Goal: Task Accomplishment & Management: Use online tool/utility

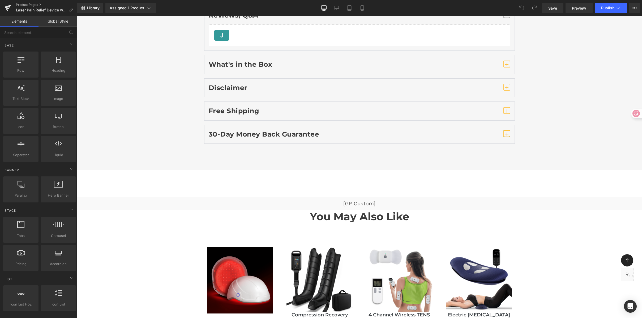
scroll to position [3917, 0]
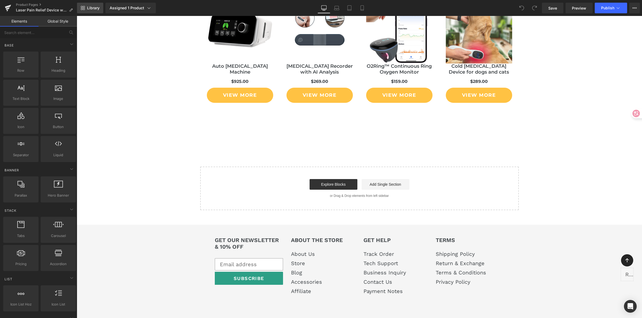
click at [90, 9] on span "Library" at bounding box center [93, 8] width 12 height 5
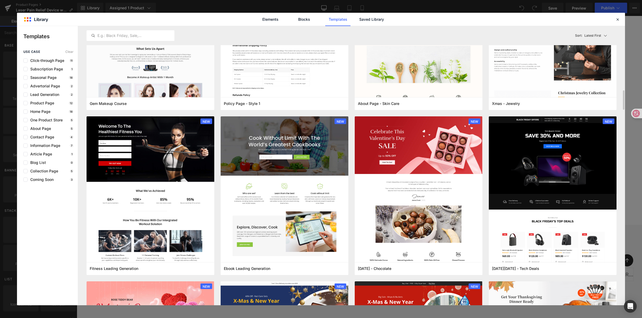
scroll to position [933, 0]
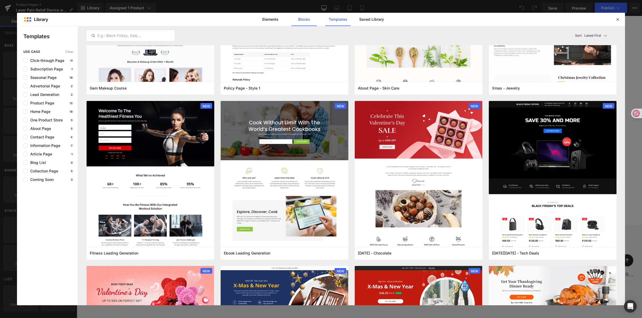
click at [359, 19] on link "Blocks" at bounding box center [371, 19] width 25 height 13
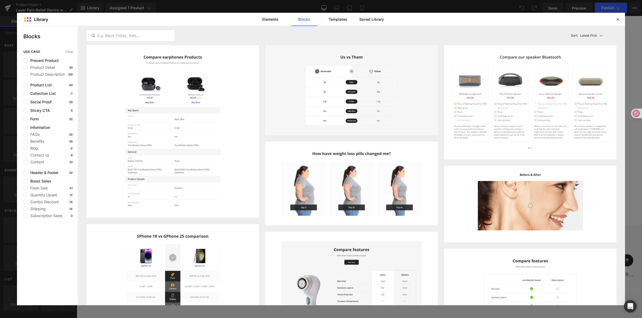
click at [44, 148] on div "Blog 4" at bounding box center [48, 148] width 50 height 4
click at [24, 148] on label at bounding box center [25, 148] width 4 height 4
click at [25, 148] on input "checkbox" at bounding box center [25, 148] width 0 height 0
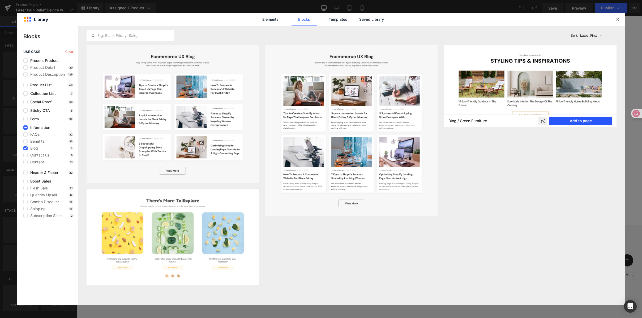
click at [583, 121] on button "Add to page" at bounding box center [580, 121] width 63 height 8
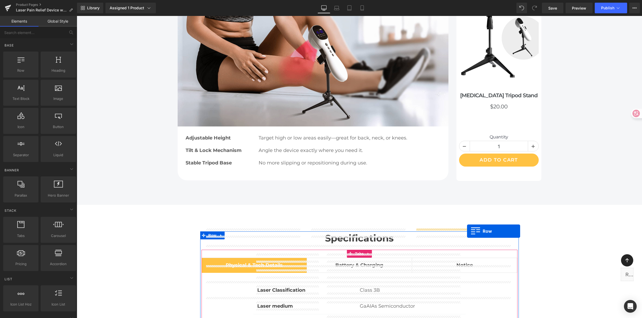
scroll to position [2751, 0]
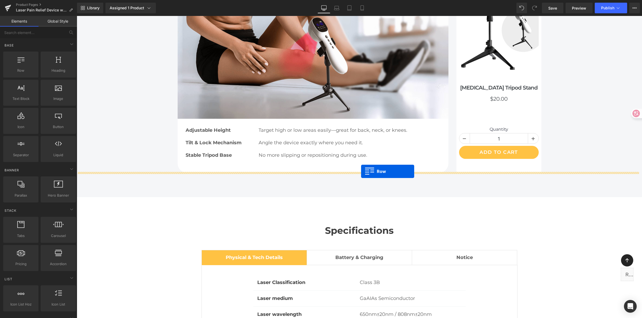
drag, startPoint x: 201, startPoint y: 26, endPoint x: 361, endPoint y: 171, distance: 216.1
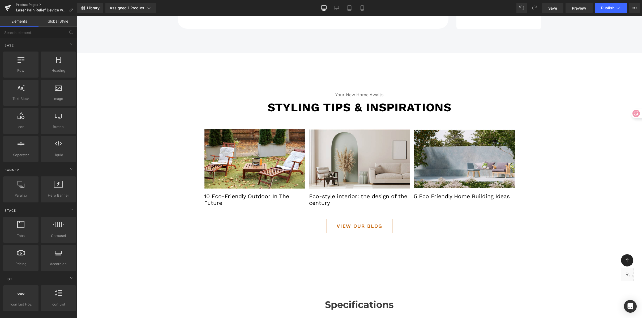
scroll to position [2961, 0]
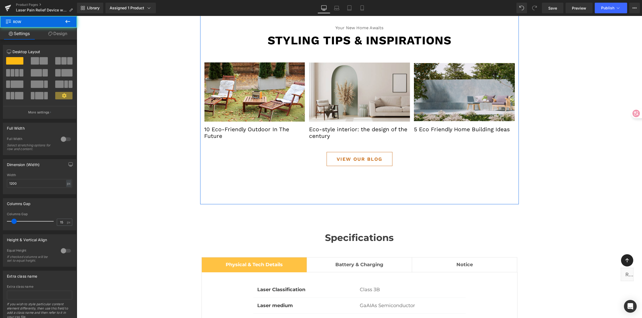
click at [349, 155] on div "Your new home awaits Text Block Styling tips & inspirations Text Block Image 10…" at bounding box center [359, 95] width 318 height 218
click at [68, 36] on link "Design" at bounding box center [57, 34] width 38 height 12
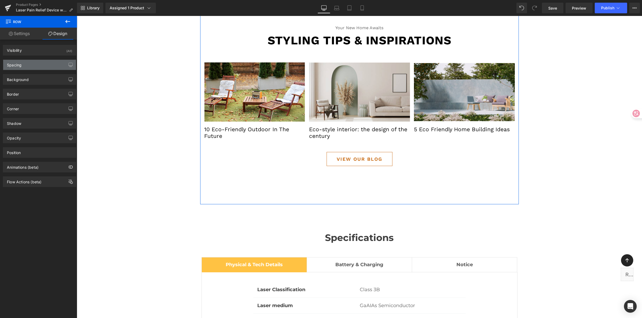
click at [49, 63] on div "Spacing" at bounding box center [39, 65] width 73 height 10
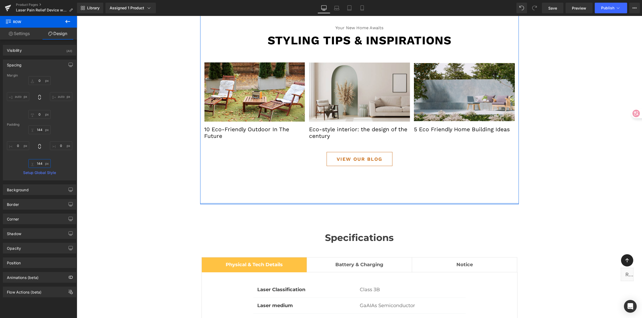
click at [41, 162] on input "144" at bounding box center [39, 163] width 22 height 9
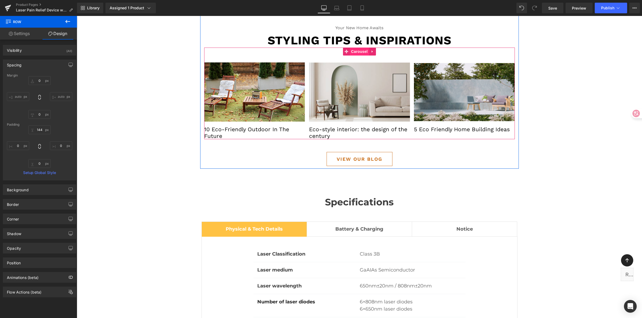
click at [357, 48] on span "Carousel" at bounding box center [359, 52] width 19 height 8
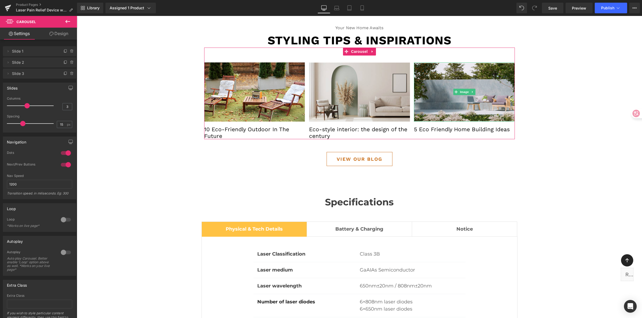
click at [62, 71] on div at bounding box center [69, 71] width 14 height 6
click at [63, 73] on icon at bounding box center [65, 73] width 4 height 4
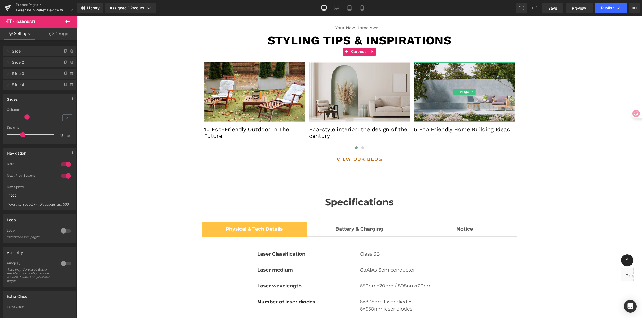
click at [63, 73] on icon at bounding box center [65, 73] width 4 height 4
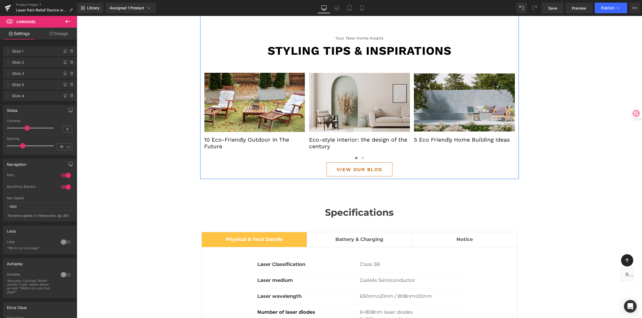
scroll to position [2938, 0]
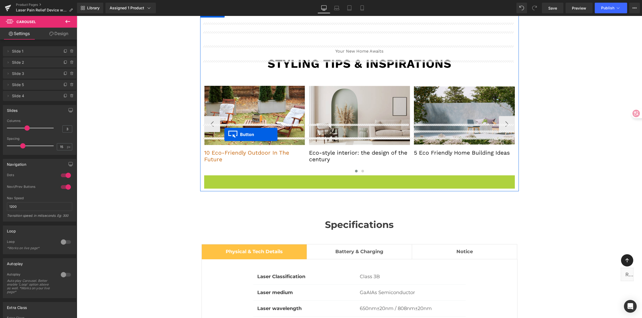
drag, startPoint x: 348, startPoint y: 157, endPoint x: 224, endPoint y: 134, distance: 126.3
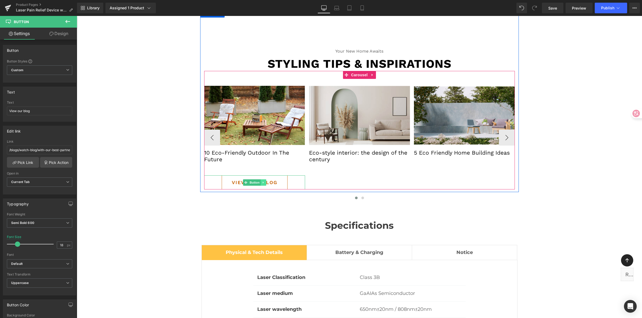
click at [263, 179] on link at bounding box center [263, 182] width 6 height 6
click at [244, 179] on link "Button" at bounding box center [244, 182] width 18 height 6
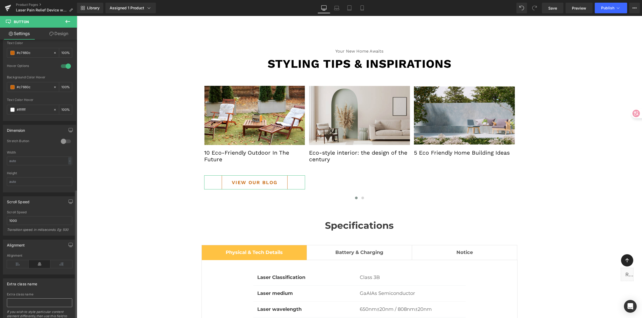
scroll to position [322, 0]
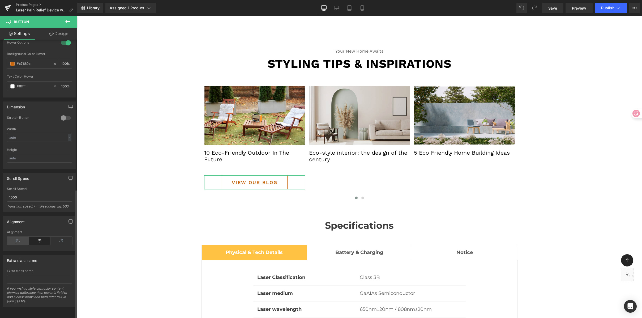
click at [20, 237] on icon at bounding box center [18, 240] width 22 height 8
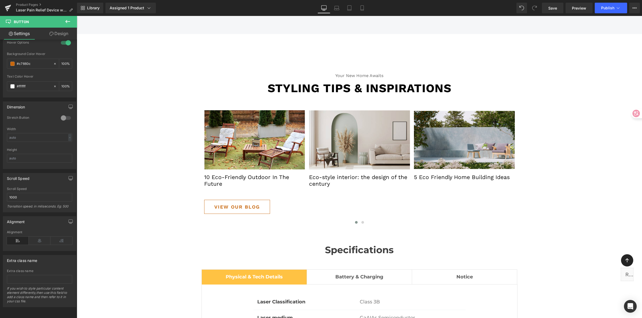
scroll to position [2913, 0]
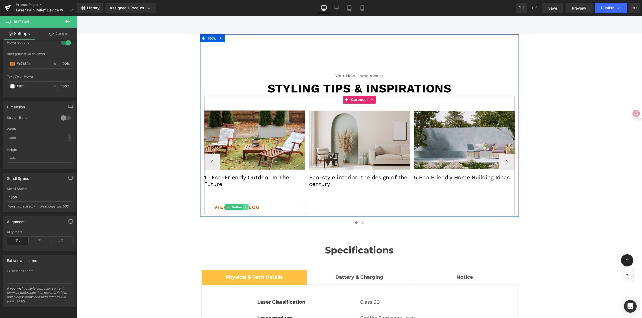
click at [244, 205] on icon at bounding box center [245, 206] width 3 height 3
click at [240, 204] on link at bounding box center [243, 207] width 6 height 6
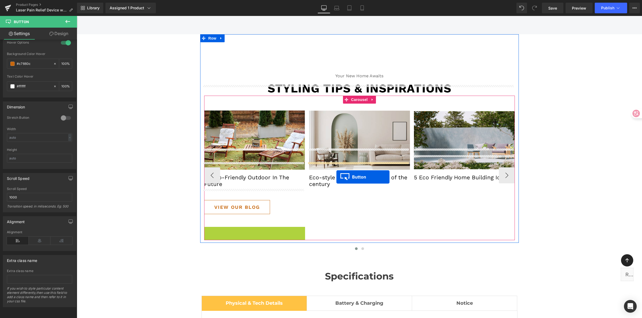
drag, startPoint x: 223, startPoint y: 208, endPoint x: 336, endPoint y: 177, distance: 117.3
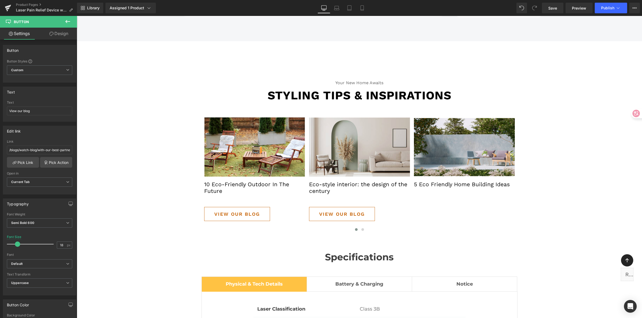
scroll to position [2907, 0]
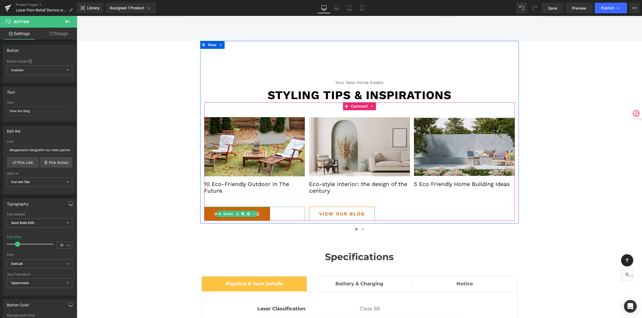
click at [236, 212] on icon at bounding box center [237, 213] width 3 height 3
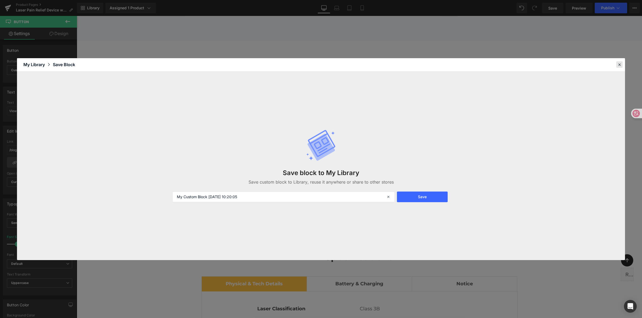
drag, startPoint x: 619, startPoint y: 64, endPoint x: 285, endPoint y: 173, distance: 351.0
click at [619, 64] on icon at bounding box center [619, 64] width 5 height 5
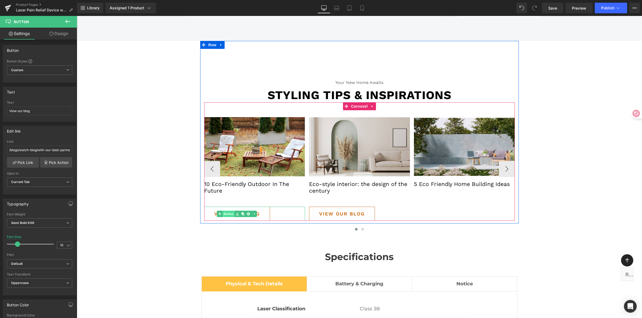
click at [225, 210] on link "Button" at bounding box center [226, 213] width 18 height 6
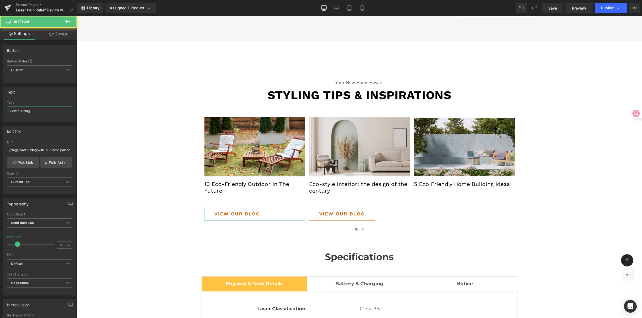
drag, startPoint x: 34, startPoint y: 112, endPoint x: -13, endPoint y: 110, distance: 47.0
click at [0, 110] on html "Button You are previewing how the will restyle your page. You can not edit Elem…" at bounding box center [321, 159] width 642 height 318
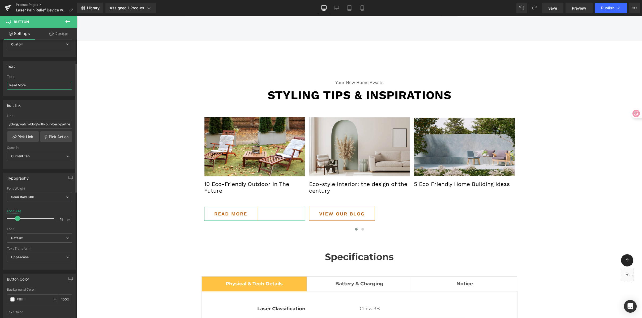
scroll to position [50, 0]
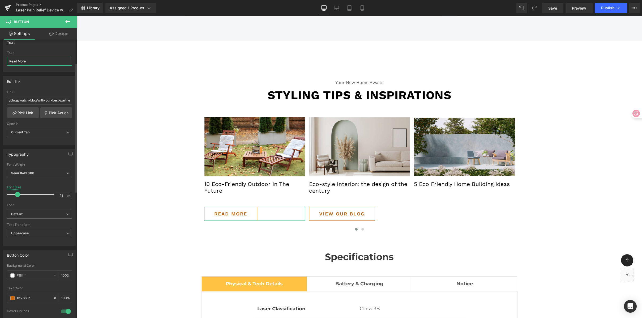
type input "Read More"
click at [30, 235] on span "Uppercase" at bounding box center [39, 233] width 65 height 9
click at [29, 243] on li "None" at bounding box center [38, 243] width 63 height 8
click at [17, 212] on icon "Default" at bounding box center [16, 214] width 11 height 5
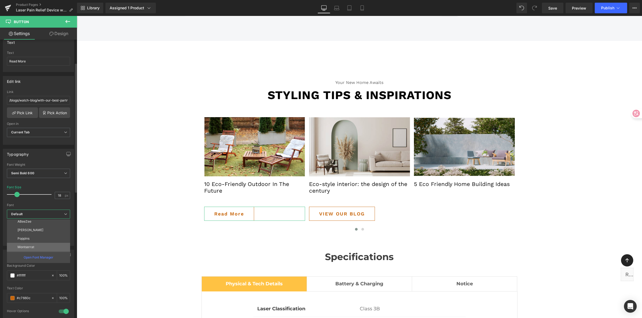
drag, startPoint x: 42, startPoint y: 246, endPoint x: 28, endPoint y: 148, distance: 98.9
click at [42, 246] on li "Montserrat" at bounding box center [40, 247] width 66 height 8
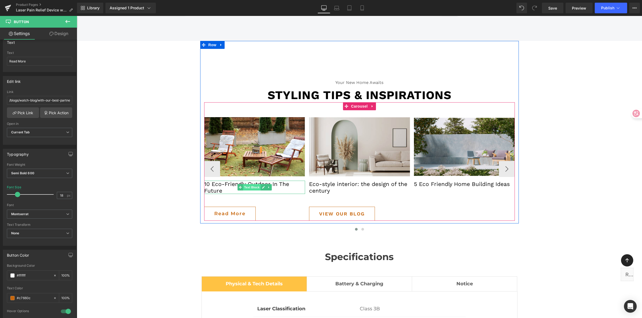
click at [252, 184] on span "Text Block" at bounding box center [252, 187] width 18 height 6
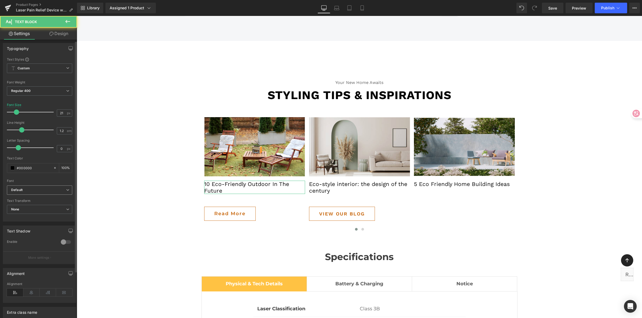
scroll to position [2, 0]
click at [31, 190] on b "Default" at bounding box center [38, 189] width 55 height 5
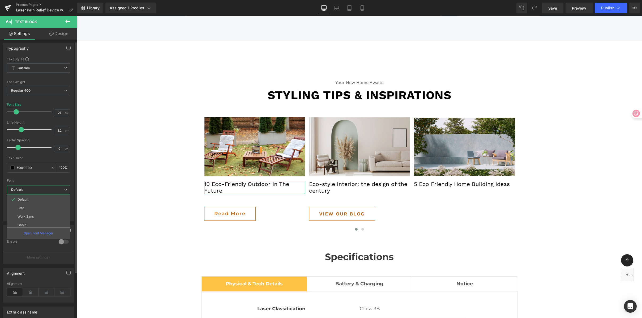
scroll to position [146, 0]
click at [38, 225] on li "Montserrat" at bounding box center [40, 222] width 66 height 8
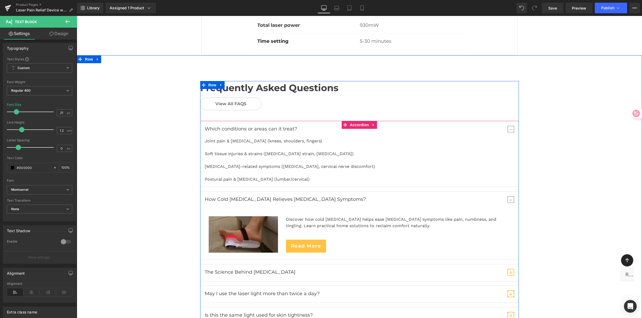
scroll to position [3302, 0]
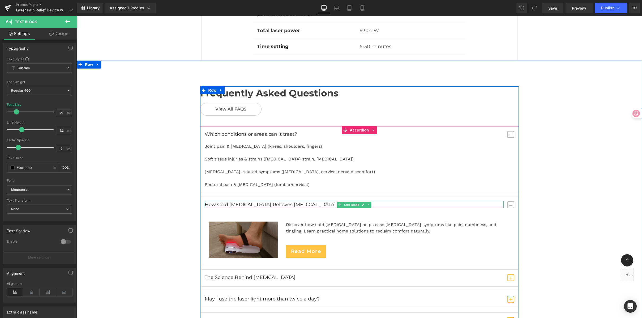
click at [288, 201] on p "How Cold Laser Therapy Relieves Neuropathy Symptoms?" at bounding box center [354, 204] width 299 height 7
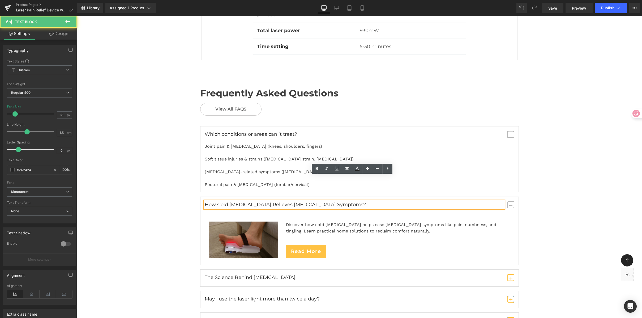
click at [317, 201] on p "How Cold Laser Therapy Relieves Neuropathy Symptoms?" at bounding box center [354, 204] width 299 height 7
drag, startPoint x: 346, startPoint y: 179, endPoint x: 203, endPoint y: 176, distance: 142.6
click at [205, 201] on p "How Cold Laser Therapy Relieves Neuropathy Symptoms?" at bounding box center [354, 204] width 299 height 7
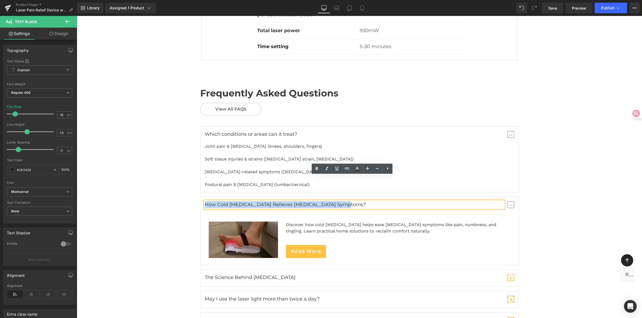
copy p "How Cold Laser Therapy Relieves Neuropathy Symptoms?"
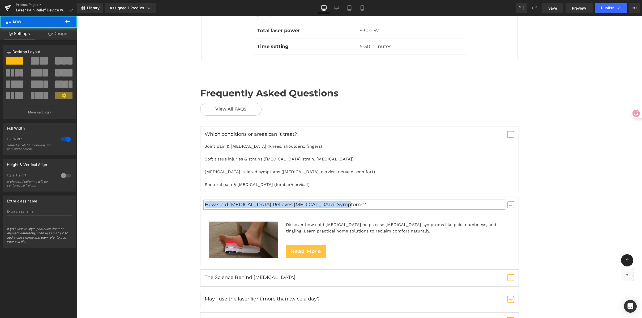
click at [572, 134] on div "Frequently Asked Questions Heading View All FAQS Button Row Which conditions or…" at bounding box center [359, 229] width 565 height 286
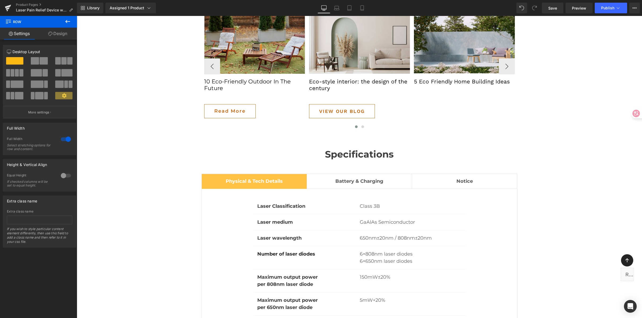
scroll to position [2894, 0]
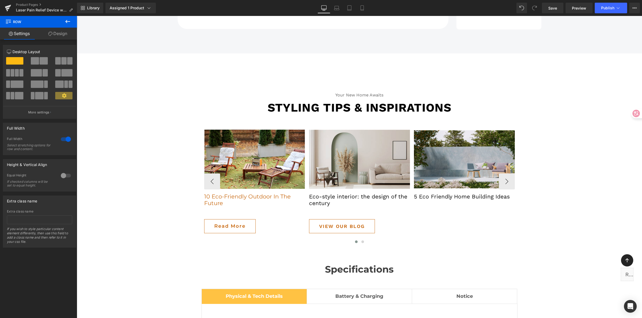
click at [230, 193] on p "10 Eco-Friendly Outdoor In The Future" at bounding box center [254, 199] width 101 height 13
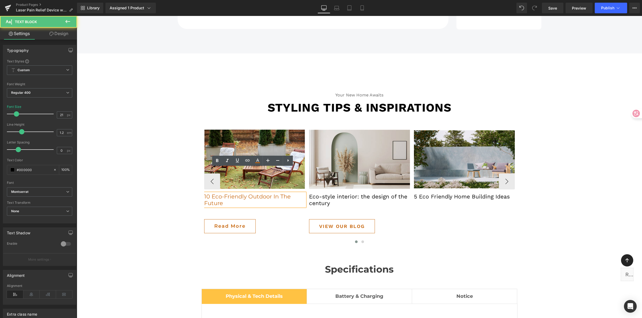
click at [217, 193] on p "10 Eco-Friendly Outdoor In The Future" at bounding box center [254, 199] width 101 height 13
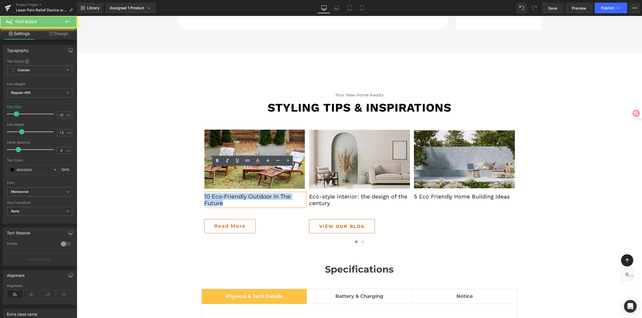
drag, startPoint x: 225, startPoint y: 179, endPoint x: 175, endPoint y: 163, distance: 52.0
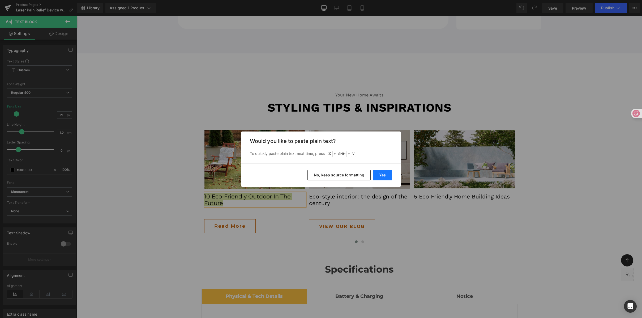
drag, startPoint x: 380, startPoint y: 174, endPoint x: 306, endPoint y: 157, distance: 75.9
click at [380, 174] on button "Yes" at bounding box center [382, 175] width 19 height 11
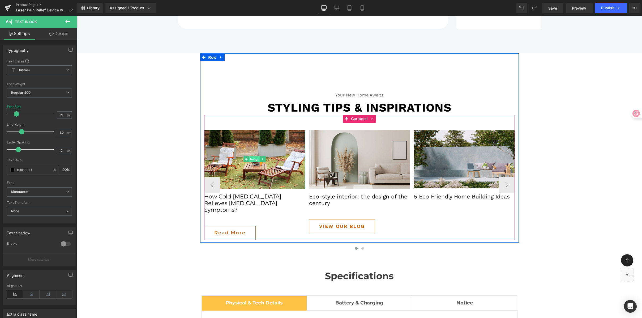
click at [254, 156] on span "Image" at bounding box center [254, 159] width 11 height 6
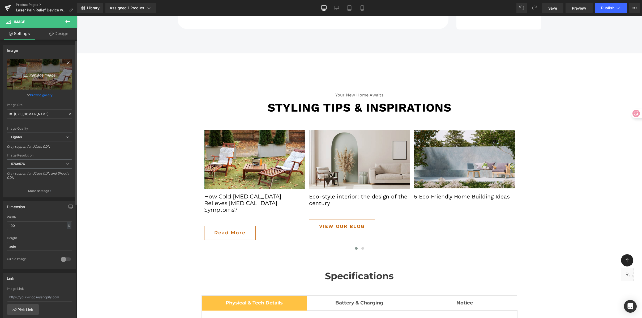
click at [24, 76] on icon at bounding box center [26, 75] width 4 height 1
type input "C:\fakepath\Cold Laser Therapy for Neuropathy Relief.png"
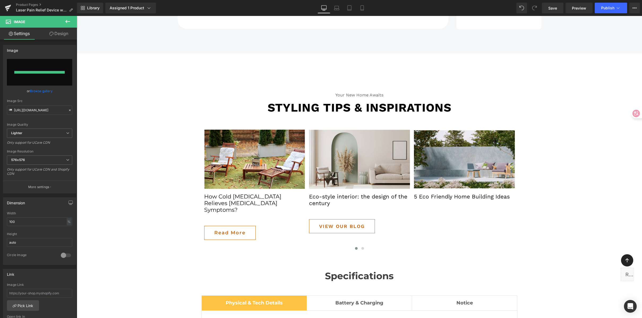
type input "https://ucarecdn.com/c9ddae8e-3d9e-406d-ac5c-073cc44ed7c7/-/format/auto/-/previ…"
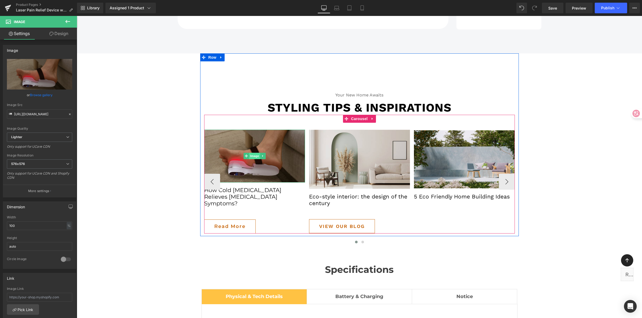
click at [249, 153] on span "Image" at bounding box center [254, 156] width 11 height 6
click at [361, 240] on span at bounding box center [362, 241] width 3 height 3
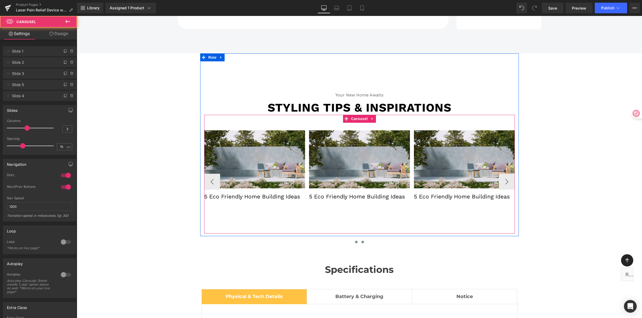
click at [355, 240] on span at bounding box center [356, 241] width 3 height 3
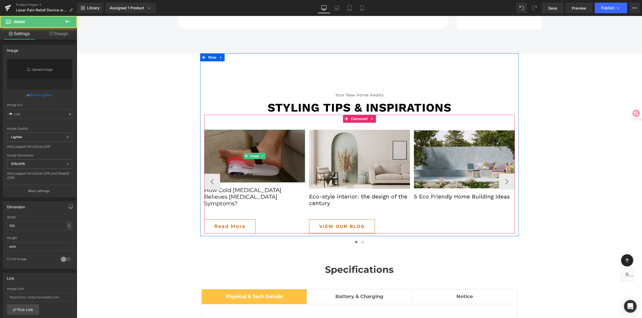
click at [272, 138] on img at bounding box center [254, 156] width 101 height 53
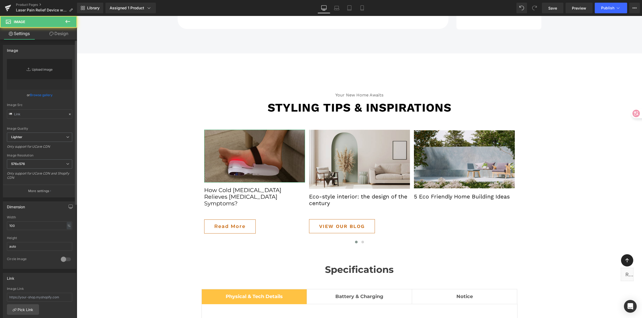
click at [38, 71] on link "Replace Image" at bounding box center [39, 74] width 65 height 31
type input "https://ucarecdn.com/c9ddae8e-3d9e-406d-ac5c-073cc44ed7c7/-/format/auto/-/previ…"
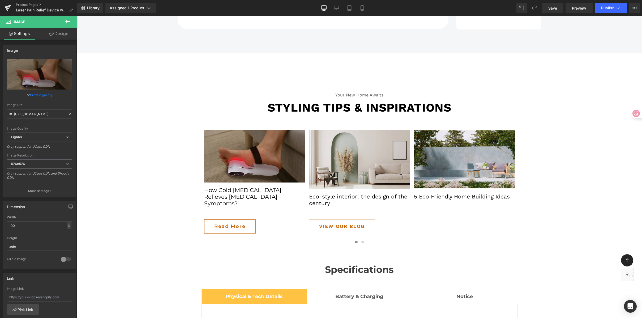
type input "C:\fakepath\Cold Laser Therapy for Neuropathy Relief.png"
type input "https://ucarecdn.com/7d2fa1e7-60f8-4d00-a1d9-d9ad849dc0a9/-/format/auto/-/previ…"
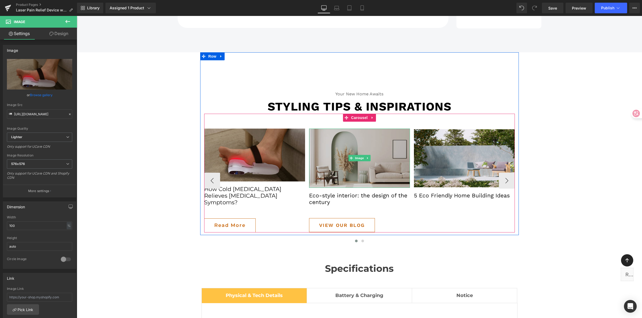
click at [360, 128] on img at bounding box center [359, 157] width 101 height 59
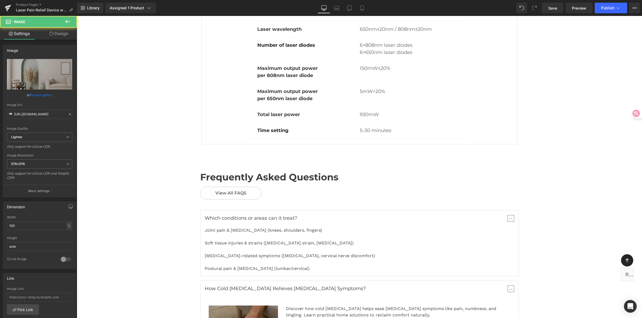
scroll to position [3279, 0]
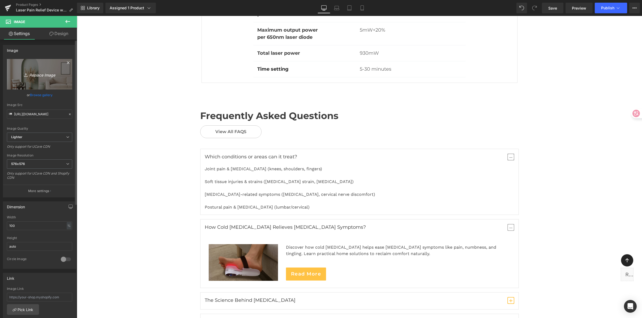
click at [24, 71] on icon "Replace Image" at bounding box center [39, 74] width 42 height 7
type input "C:\fakepath\20-Minute Couch Routine.png"
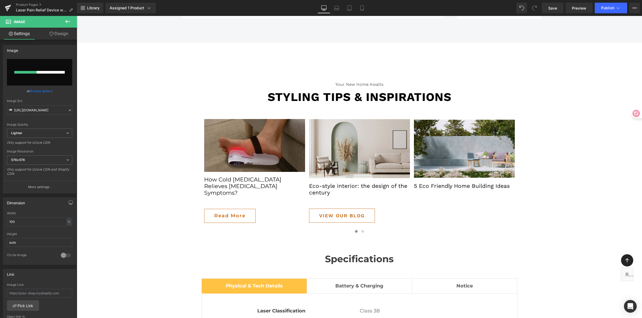
scroll to position [2881, 0]
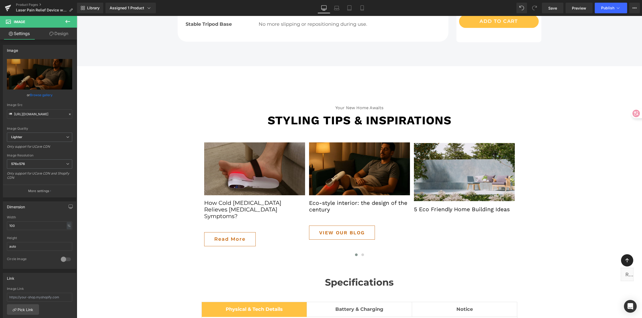
type input "https://ucarecdn.com/85d29a1e-8885-4ddf-82c3-99caaa4f5241/-/format/auto/-/previ…"
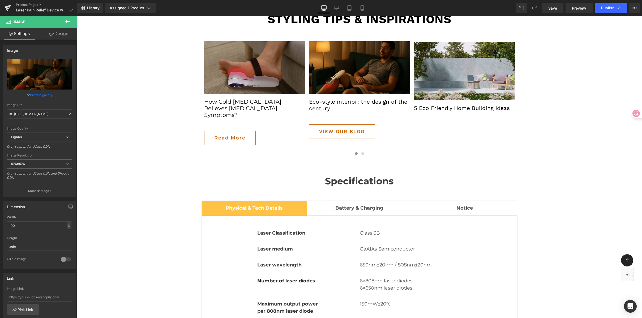
scroll to position [2975, 0]
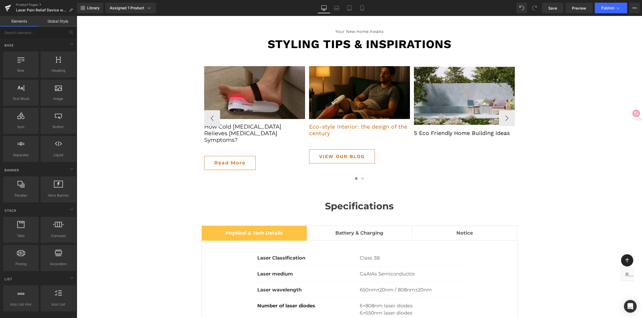
scroll to position [2970, 0]
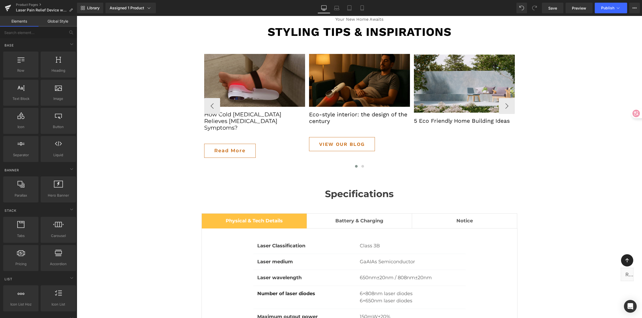
click at [348, 85] on div "Image Eco-style interior: the design of the century Text Block View our blog Bu…" at bounding box center [359, 102] width 101 height 97
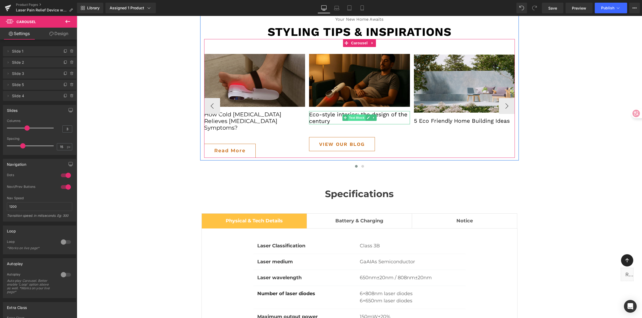
click at [356, 114] on span "Text Block" at bounding box center [357, 117] width 18 height 6
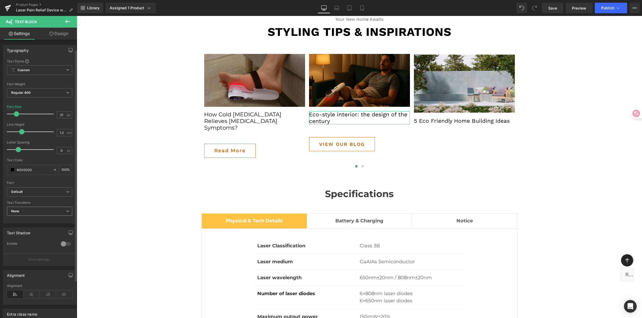
scroll to position [24, 0]
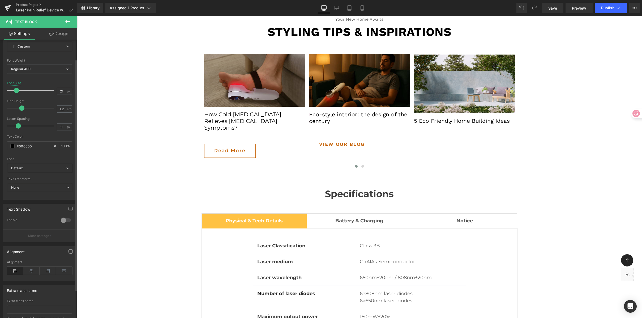
click at [25, 168] on b "Default" at bounding box center [38, 168] width 55 height 5
click at [33, 199] on p "Montserrat" at bounding box center [26, 201] width 17 height 4
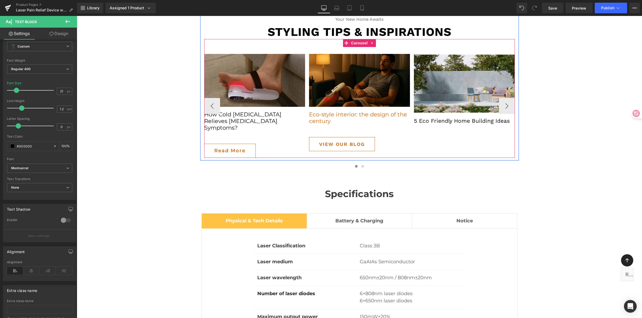
click at [348, 114] on span "Text Block" at bounding box center [357, 117] width 18 height 6
click at [329, 111] on p "Eco-style interior: the design of the century" at bounding box center [359, 117] width 101 height 13
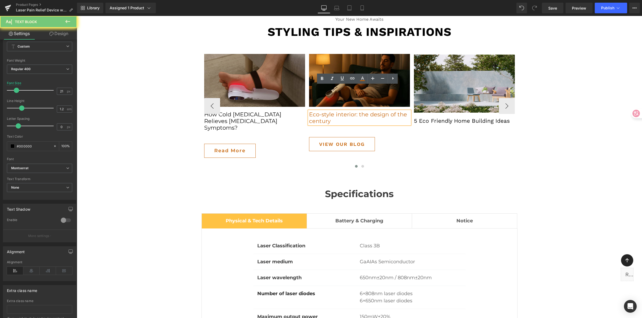
click at [329, 111] on p "Eco-style interior: the design of the century" at bounding box center [359, 117] width 101 height 13
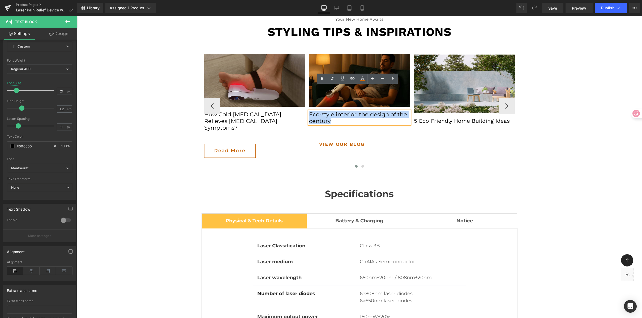
drag, startPoint x: 329, startPoint y: 96, endPoint x: 288, endPoint y: 85, distance: 42.8
click at [288, 85] on div "Image How Cold Laser Therapy Relieves Neuropathy Symptoms? Text Block Read More…" at bounding box center [466, 106] width 524 height 104
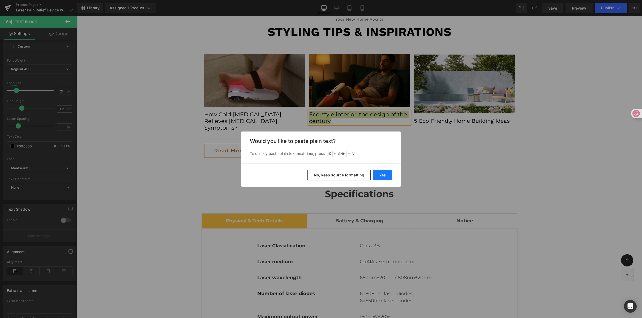
click at [380, 175] on button "Yes" at bounding box center [382, 175] width 19 height 11
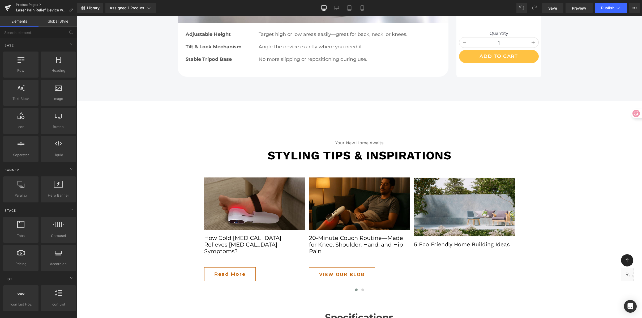
scroll to position [2915, 0]
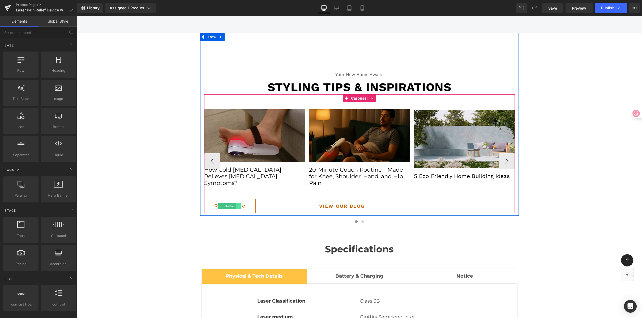
click at [237, 204] on icon at bounding box center [238, 205] width 3 height 3
click at [234, 204] on icon at bounding box center [235, 205] width 3 height 3
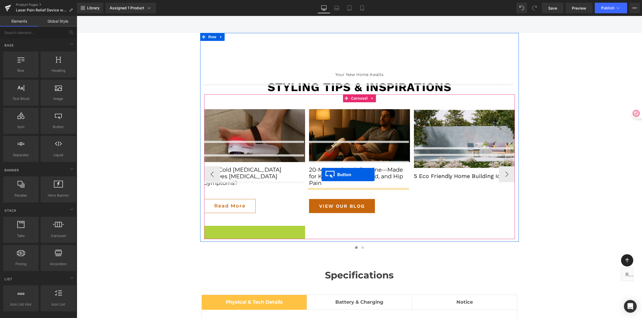
drag, startPoint x: 218, startPoint y: 201, endPoint x: 321, endPoint y: 174, distance: 106.5
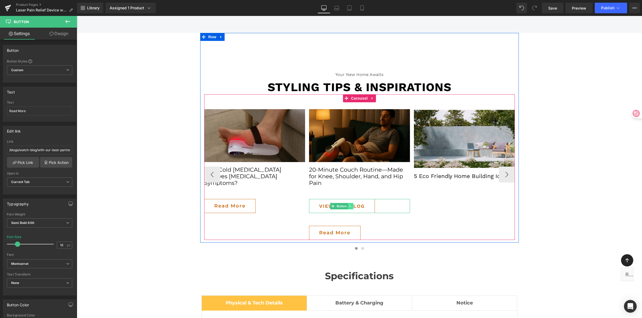
click at [349, 204] on icon at bounding box center [350, 205] width 3 height 3
click at [352, 204] on icon at bounding box center [353, 205] width 3 height 3
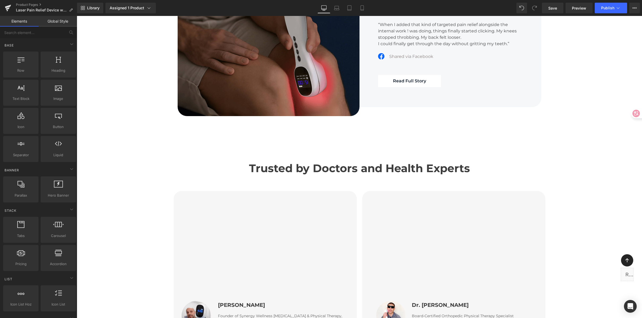
scroll to position [1621, 0]
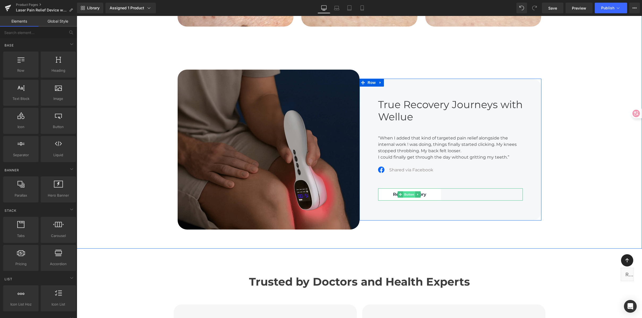
click at [406, 191] on span "Button" at bounding box center [409, 194] width 12 height 6
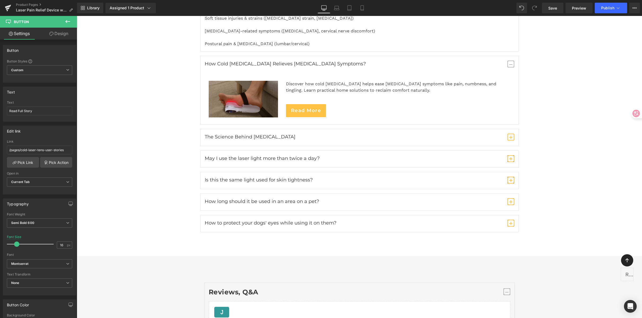
scroll to position [3454, 0]
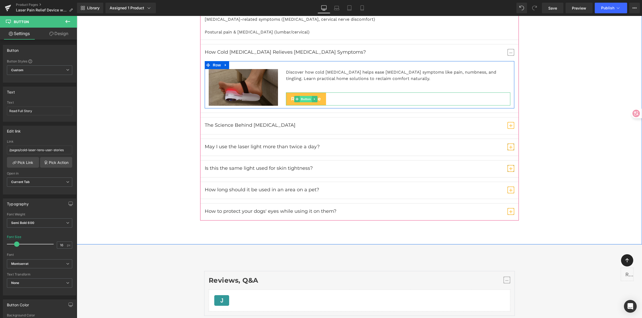
click at [303, 96] on span "Button" at bounding box center [306, 99] width 12 height 6
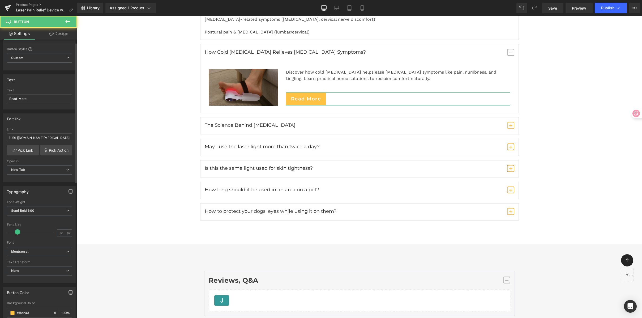
scroll to position [24, 0]
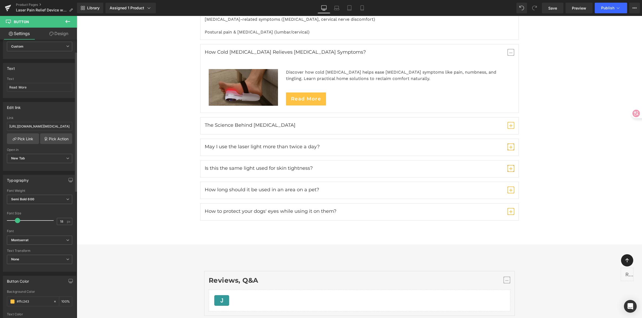
drag, startPoint x: 36, startPoint y: 302, endPoint x: 2, endPoint y: 299, distance: 34.1
click at [0, 299] on html "Button You are previewing how the will restyle your page. You can not edit Elem…" at bounding box center [321, 159] width 642 height 318
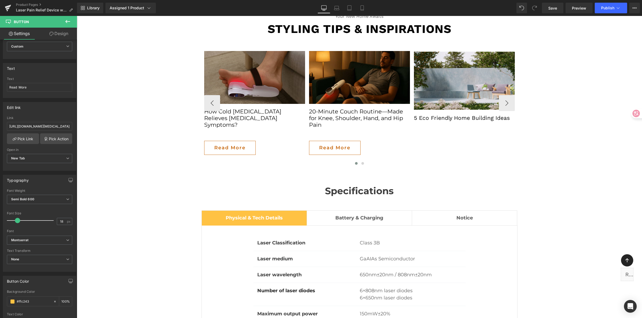
scroll to position [3012, 0]
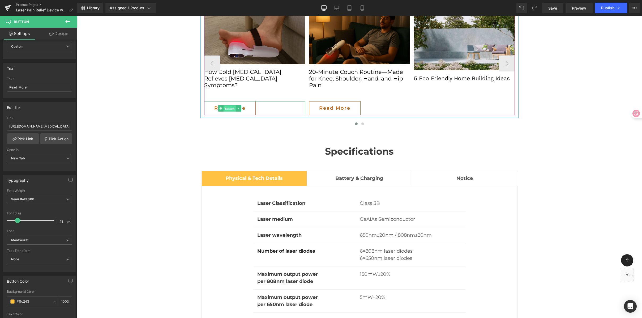
click at [218, 105] on link "Button" at bounding box center [227, 108] width 18 height 6
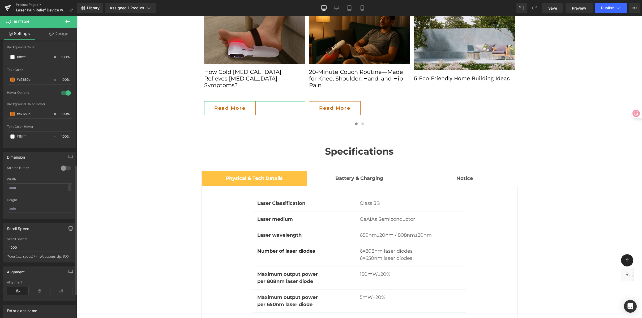
scroll to position [269, 0]
drag, startPoint x: 36, startPoint y: 78, endPoint x: -7, endPoint y: 74, distance: 42.7
click at [0, 74] on html "Button You are previewing how the will restyle your page. You can not edit Elem…" at bounding box center [321, 159] width 642 height 318
paste input "ffc243"
type input "#c7660c"
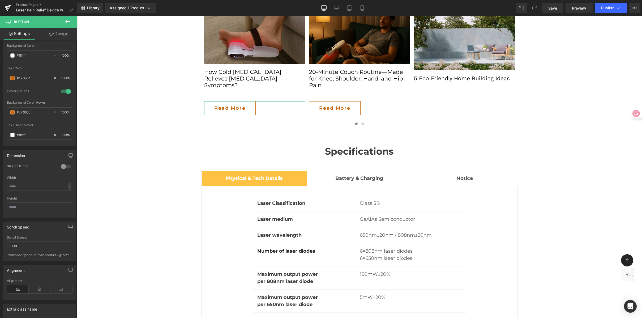
drag, startPoint x: 33, startPoint y: 110, endPoint x: -15, endPoint y: 109, distance: 47.5
click at [0, 109] on html "Button You are previewing how the will restyle your page. You can not edit Elem…" at bounding box center [321, 159] width 642 height 318
paste input "ffc243"
type input "#ffc243"
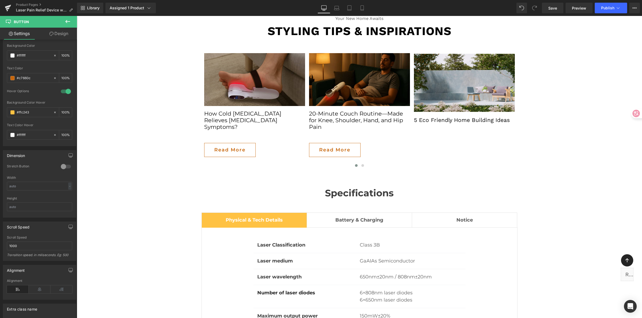
scroll to position [2970, 0]
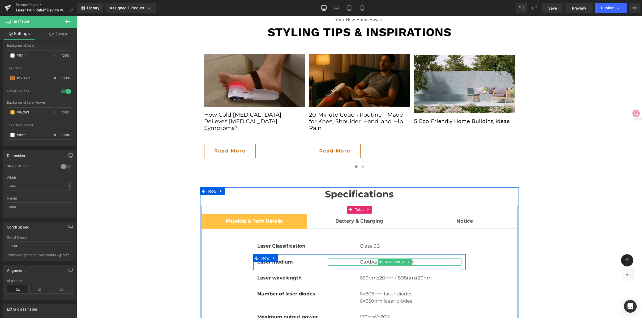
click at [369, 258] on p "GaAIAs Semiconductor" at bounding box center [411, 261] width 102 height 7
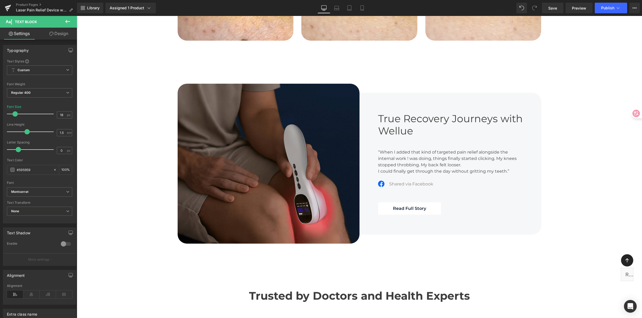
scroll to position [1606, 0]
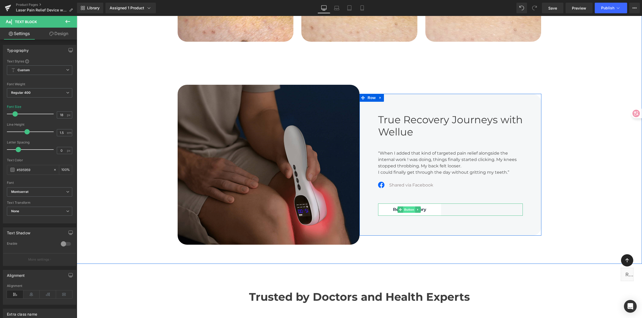
click at [409, 206] on span "Button" at bounding box center [409, 209] width 12 height 6
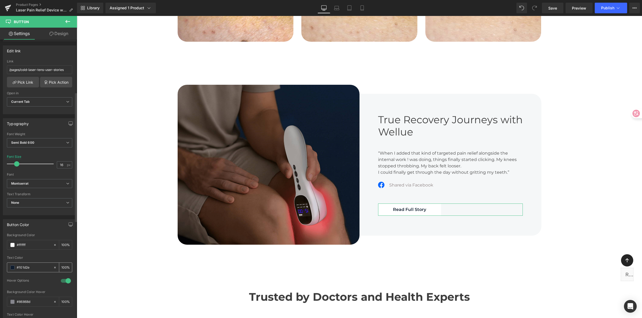
scroll to position [128, 0]
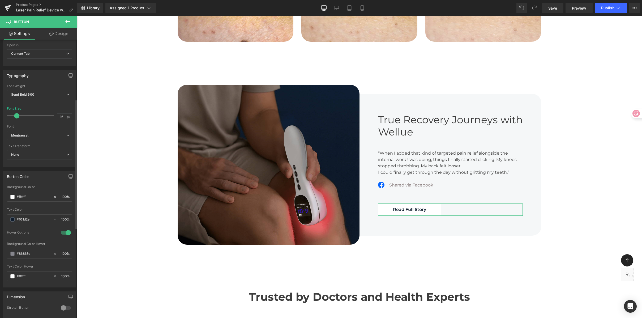
drag, startPoint x: 37, startPoint y: 219, endPoint x: 5, endPoint y: 218, distance: 31.9
click at [5, 218] on div "rgba(255, 255, 255, 1) Background Color #ffffff 100 % rgba(16, 29, 46, 1) Text …" at bounding box center [39, 236] width 73 height 102
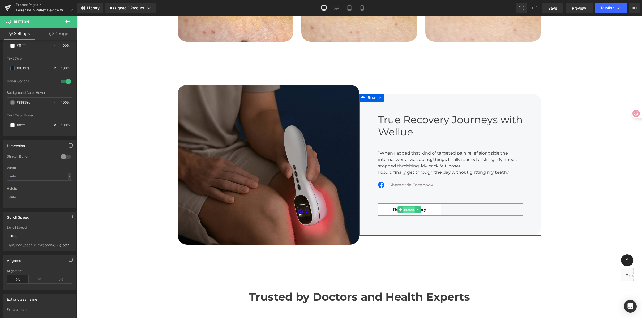
click at [407, 206] on span "Button" at bounding box center [409, 209] width 12 height 6
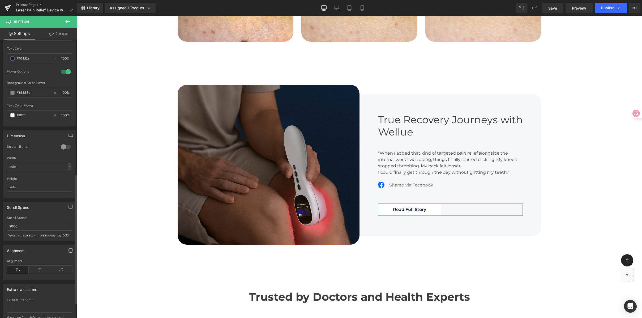
scroll to position [290, 0]
drag, startPoint x: 40, startPoint y: 91, endPoint x: -2, endPoint y: 87, distance: 42.1
click at [0, 87] on html "Button You are previewing how the will restyle your page. You can not edit Elem…" at bounding box center [321, 159] width 642 height 318
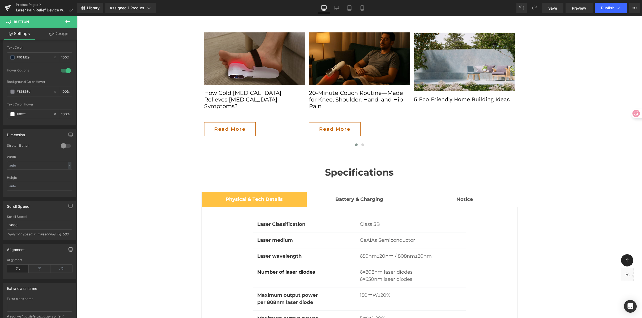
scroll to position [2909, 0]
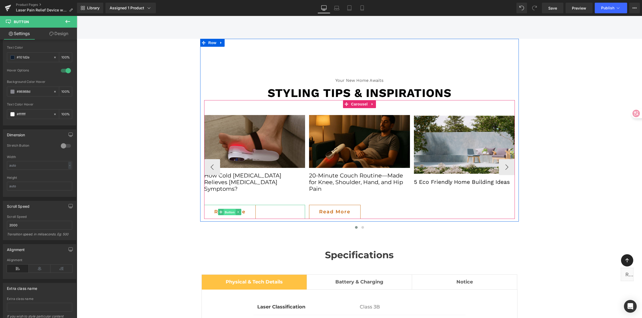
click at [225, 209] on span "Button" at bounding box center [230, 212] width 12 height 6
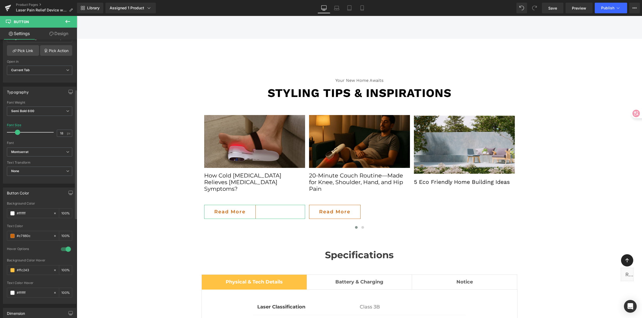
scroll to position [119, 0]
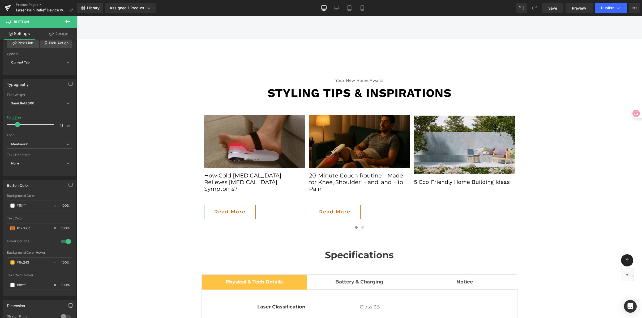
drag, startPoint x: 36, startPoint y: 261, endPoint x: 8, endPoint y: 257, distance: 27.9
click at [0, 256] on html "Button You are previewing how the will restyle your page. You can not edit Elem…" at bounding box center [321, 159] width 642 height 318
paste input "86868d"
type input "#86868d"
drag, startPoint x: 37, startPoint y: 227, endPoint x: -8, endPoint y: 226, distance: 45.1
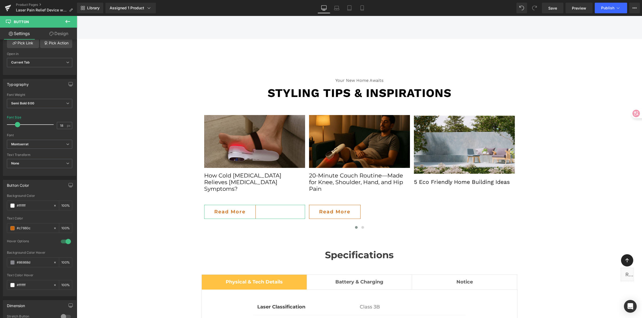
click at [0, 226] on html "Button You are previewing how the will restyle your page. You can not edit Elem…" at bounding box center [321, 159] width 642 height 318
paste input "101d2e"
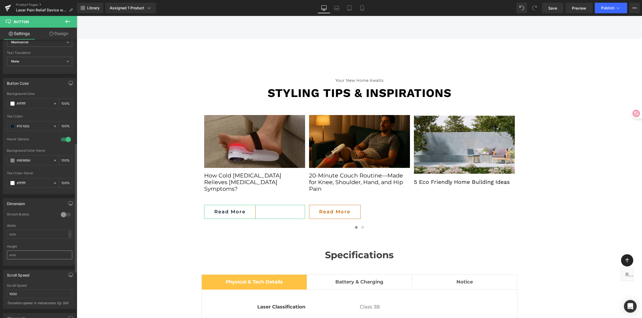
scroll to position [222, 0]
type input "#101d2e"
click at [68, 32] on link "Design" at bounding box center [59, 34] width 38 height 12
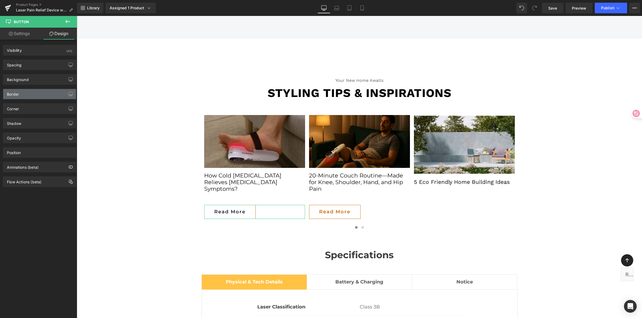
type input "#c7660c"
type input "100"
type input "1"
type input "0"
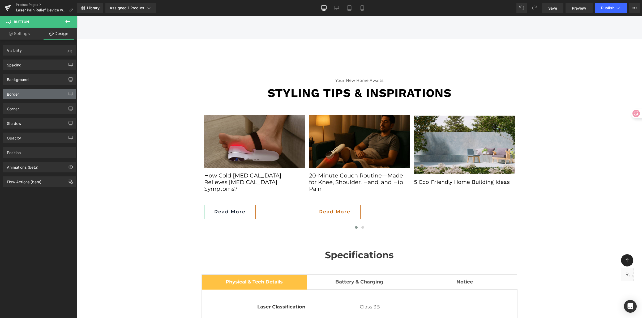
type input "0"
click at [29, 83] on div "Background" at bounding box center [39, 79] width 73 height 10
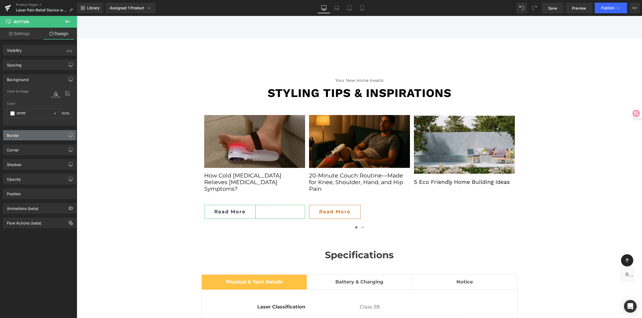
drag, startPoint x: 27, startPoint y: 79, endPoint x: 32, endPoint y: 93, distance: 14.1
click at [27, 79] on div "Background" at bounding box center [18, 77] width 22 height 7
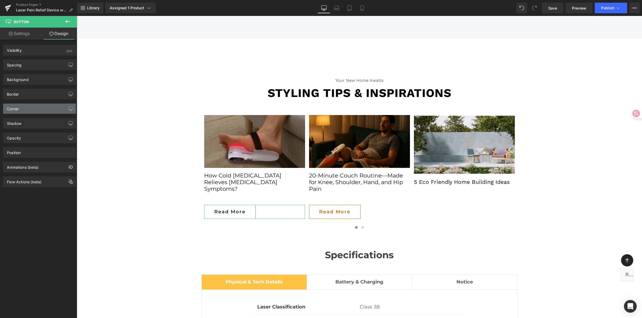
click at [27, 107] on div "Corner" at bounding box center [39, 109] width 73 height 10
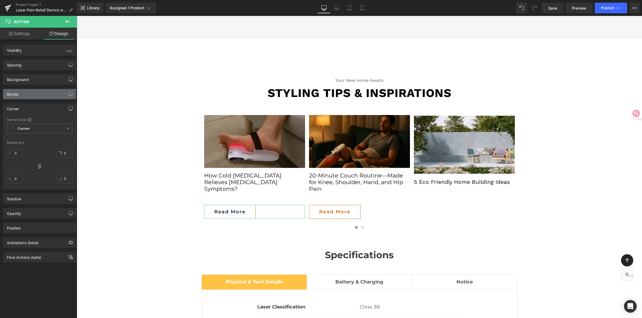
click at [30, 89] on div "Border" at bounding box center [39, 94] width 73 height 10
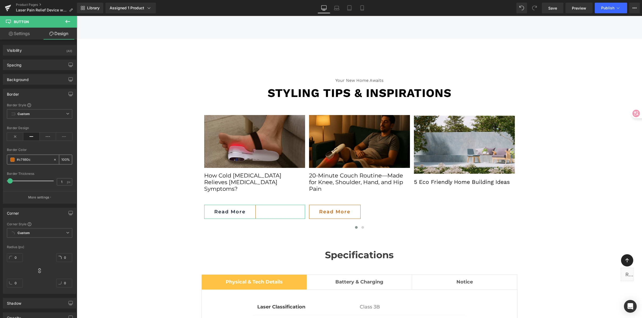
click at [37, 157] on input "#c7660c" at bounding box center [34, 160] width 34 height 6
drag, startPoint x: 37, startPoint y: 158, endPoint x: -22, endPoint y: 157, distance: 58.9
click at [0, 157] on html "Button You are previewing how the will restyle your page. You can not edit Elem…" at bounding box center [321, 159] width 642 height 318
paste input "101d2e"
type input "#101d2e"
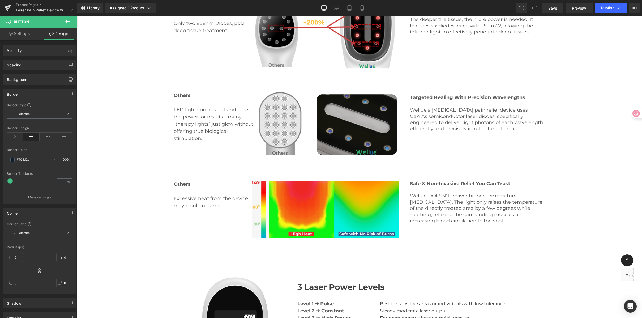
scroll to position [0, 0]
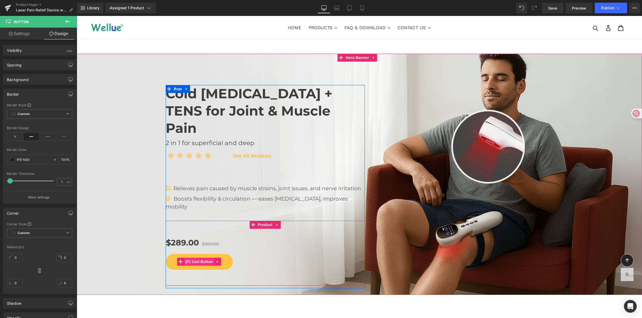
click at [194, 257] on span "(P) Cart Button" at bounding box center [199, 261] width 30 height 8
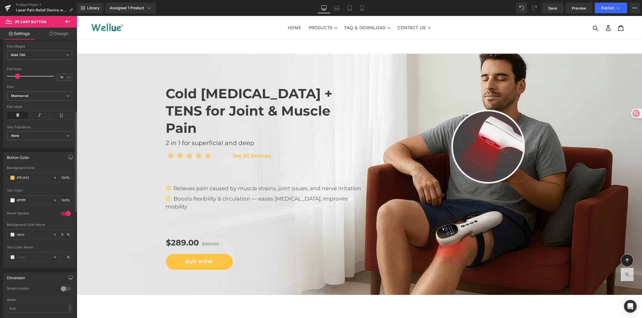
scroll to position [209, 0]
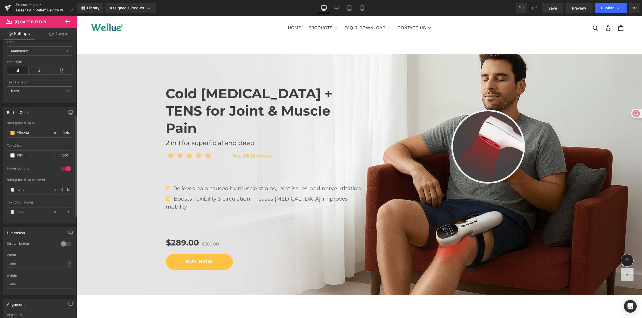
drag, startPoint x: 32, startPoint y: 132, endPoint x: 0, endPoint y: 131, distance: 31.9
click at [0, 131] on div "Button Color rgb(255, 194, 67) Background Color #ffc243 100 % #ffffff Text Colo…" at bounding box center [39, 163] width 79 height 120
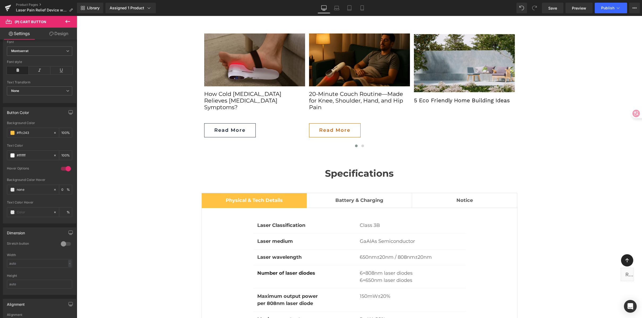
scroll to position [2983, 0]
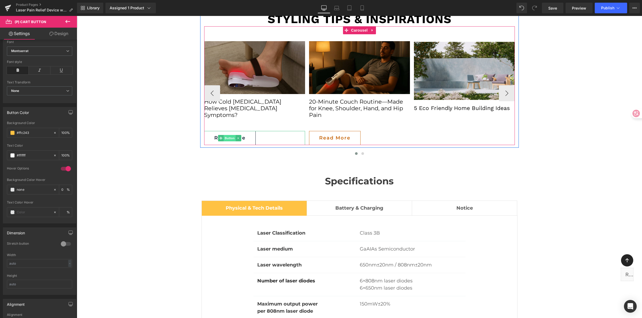
click at [229, 135] on span "Button" at bounding box center [230, 138] width 12 height 6
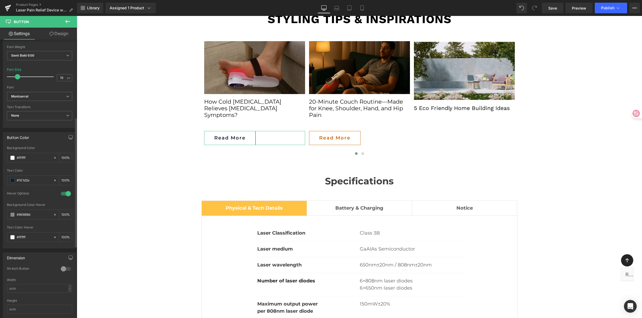
scroll to position [168, 0]
click at [30, 157] on input "#ffffff" at bounding box center [34, 157] width 34 height 6
click at [36, 181] on input "#101d2e" at bounding box center [34, 179] width 34 height 6
click at [0, 179] on html "Button You are previewing how the will restyle your page. You can not edit Elem…" at bounding box center [321, 159] width 642 height 318
paste input "ffc243"
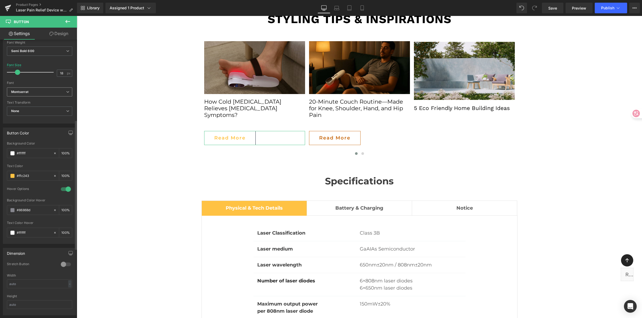
scroll to position [173, 0]
type input "#ffc243"
click at [57, 32] on link "Design" at bounding box center [59, 34] width 38 height 12
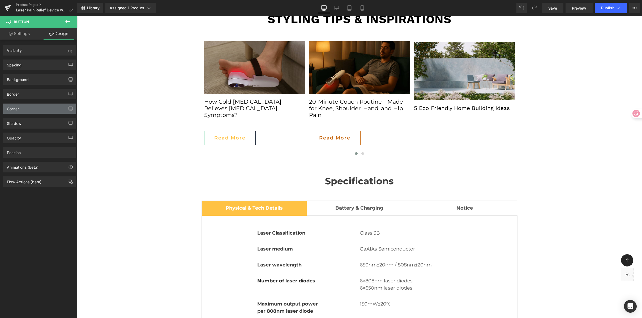
click at [26, 112] on div "Corner" at bounding box center [39, 109] width 73 height 10
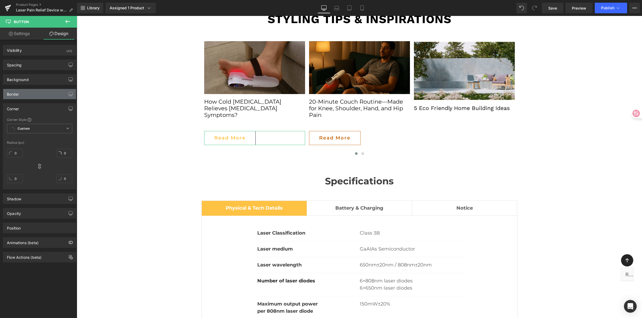
click at [28, 94] on div "Border" at bounding box center [39, 94] width 73 height 10
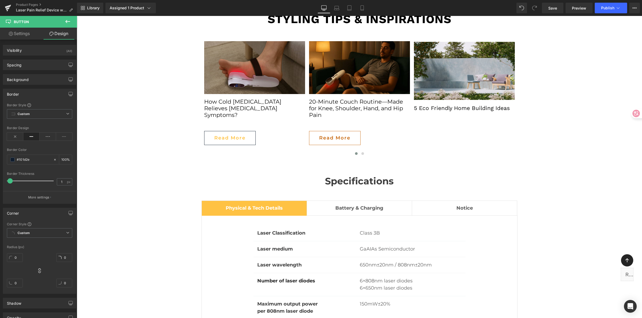
drag, startPoint x: 35, startPoint y: 161, endPoint x: 66, endPoint y: 161, distance: 31.3
click at [0, 157] on html "Button You are previewing how the will restyle your page. You can not edit Elem…" at bounding box center [321, 159] width 642 height 318
paste input "#ffc243"
type input "#ffc243#101d2e"
type input "0"
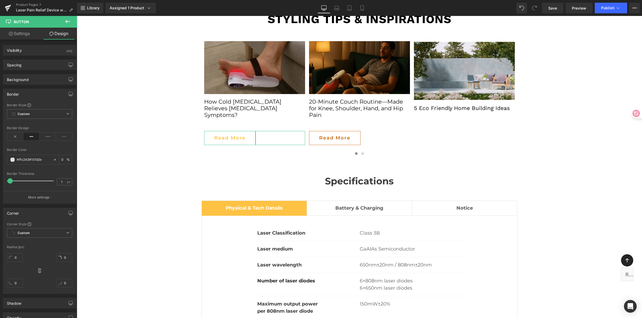
drag, startPoint x: 44, startPoint y: 160, endPoint x: -20, endPoint y: 160, distance: 63.7
click at [0, 160] on html "Button You are previewing how the will restyle your page. You can not edit Elem…" at bounding box center [321, 159] width 642 height 318
paste input "text"
type input "#ffc243"
type input "100"
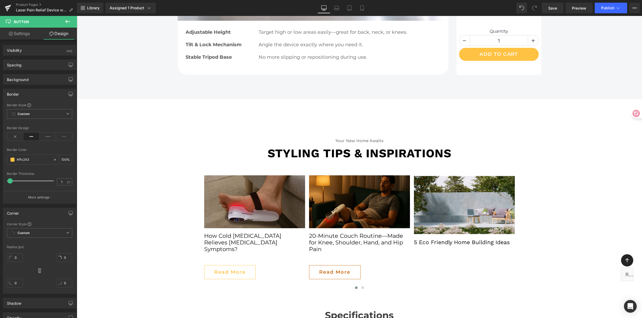
scroll to position [2849, 0]
type input "#ffc243"
click at [61, 180] on input "1" at bounding box center [61, 181] width 9 height 7
type input "2"
click at [29, 190] on div "Border Style Custom Custom Setup Global Style Custom Setup Global Style solid B…" at bounding box center [39, 153] width 73 height 101
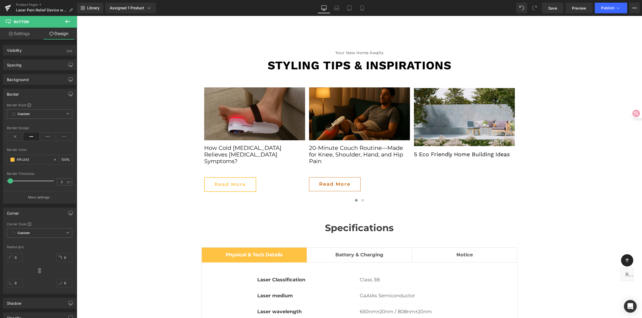
scroll to position [2957, 0]
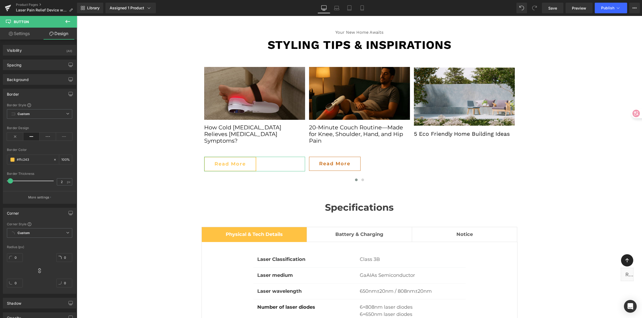
click at [23, 33] on link "Settings" at bounding box center [19, 34] width 38 height 12
type input "100"
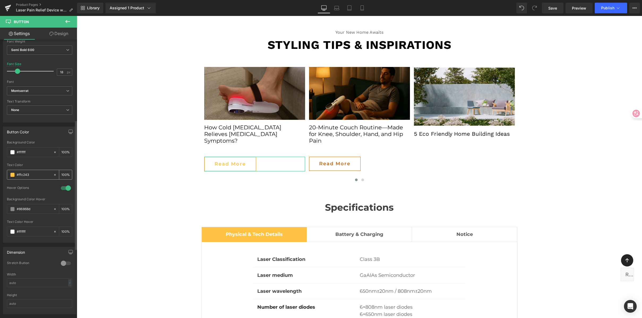
click at [10, 174] on span at bounding box center [12, 175] width 4 height 4
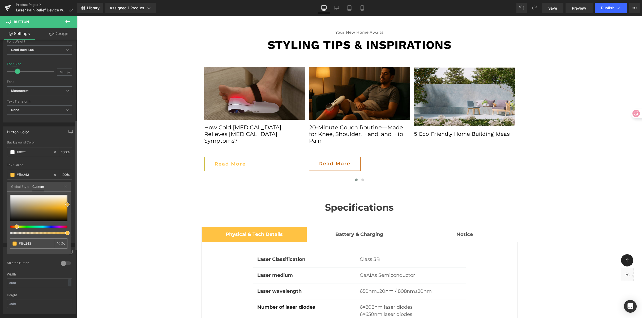
type input "#fec13e"
type input "#febc2d"
type input "#fdb924"
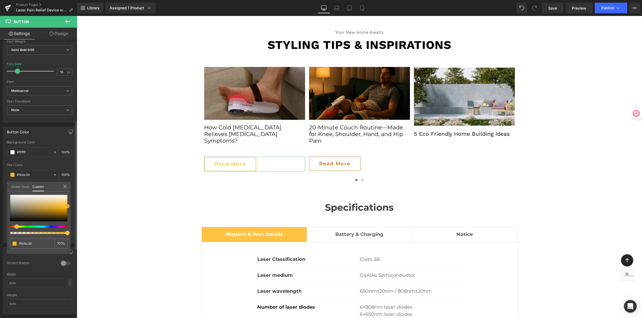
type input "#fdb924"
type input "#fdb51a"
type input "#ffae00"
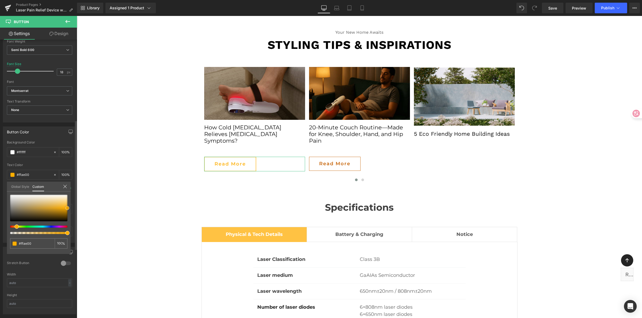
type input "#f3a601"
type input "#e49c01"
type input "#df9801"
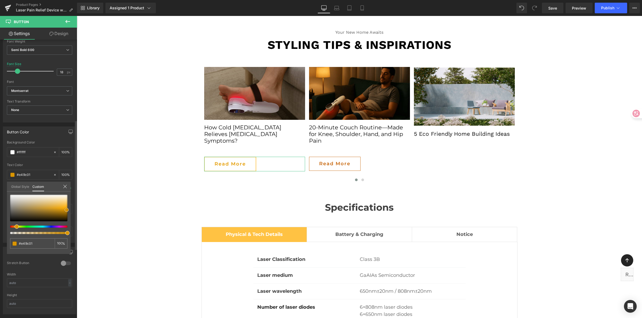
type input "#df9801"
type input "#da9501"
type input "#ca8b01"
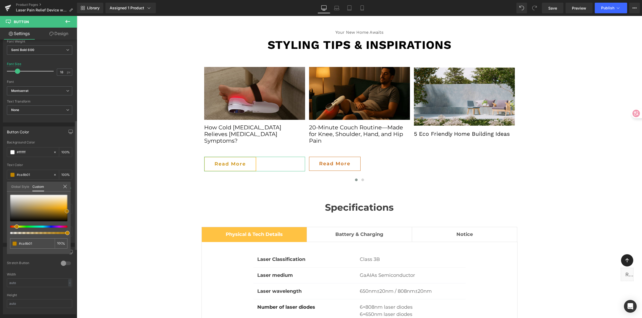
type input "#c08400"
drag, startPoint x: 67, startPoint y: 205, endPoint x: 66, endPoint y: 212, distance: 6.7
click at [66, 212] on span at bounding box center [67, 211] width 4 height 4
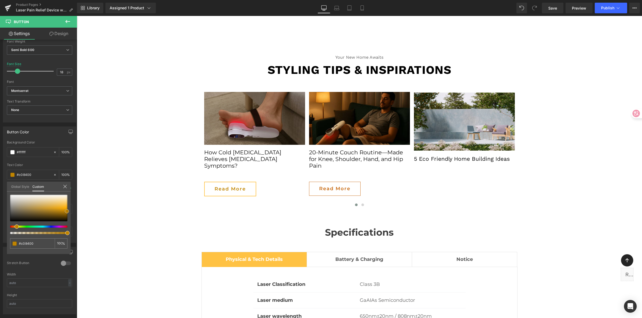
scroll to position [2913, 0]
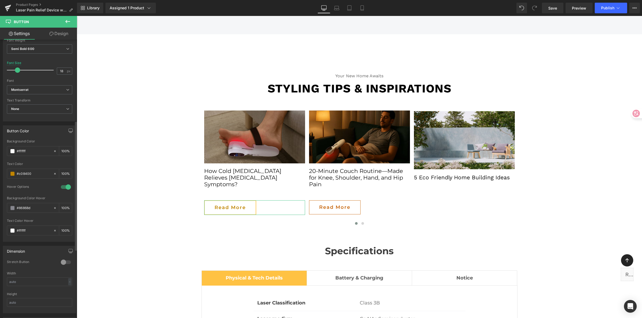
scroll to position [175, 0]
click at [45, 190] on div "Hover Options" at bounding box center [39, 189] width 65 height 12
click at [28, 163] on div "Text Color" at bounding box center [39, 163] width 65 height 4
click at [34, 174] on input "#c08400" at bounding box center [34, 173] width 34 height 6
click at [37, 204] on input "#86868d" at bounding box center [34, 207] width 34 height 6
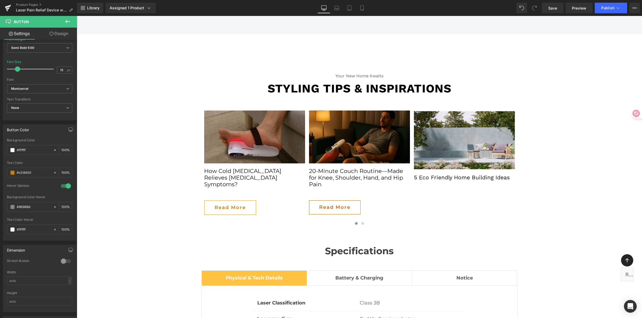
drag, startPoint x: 28, startPoint y: 205, endPoint x: -7, endPoint y: 204, distance: 34.5
click at [0, 204] on html "Button You are previewing how the will restyle your page. You can not edit Elem…" at bounding box center [321, 159] width 642 height 318
drag, startPoint x: 32, startPoint y: 206, endPoint x: -5, endPoint y: 204, distance: 36.4
click at [0, 204] on html "Button You are previewing how the will restyle your page. You can not edit Elem…" at bounding box center [321, 159] width 642 height 318
paste input "ffc243"
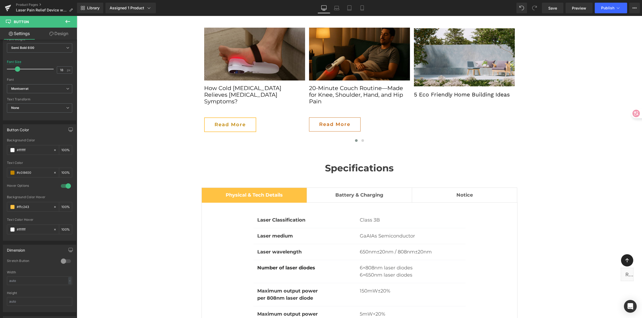
scroll to position [2996, 0]
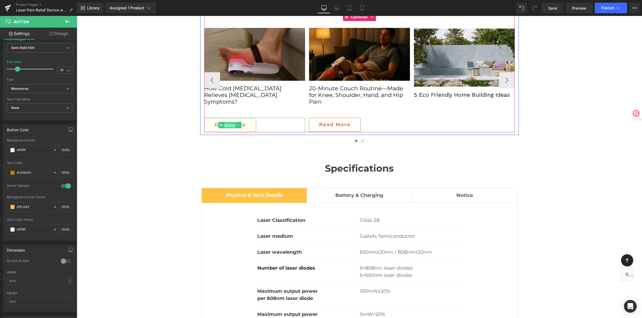
click at [230, 122] on span "Button" at bounding box center [230, 125] width 12 height 6
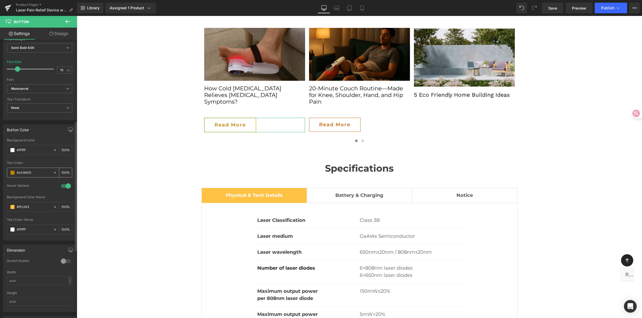
type input "#ffc243"
drag, startPoint x: 38, startPoint y: 172, endPoint x: -6, endPoint y: 171, distance: 43.3
click at [0, 171] on html "Button You are previewing how the will restyle your page. You can not edit Elem…" at bounding box center [321, 159] width 642 height 318
click at [60, 33] on link "Design" at bounding box center [59, 34] width 38 height 12
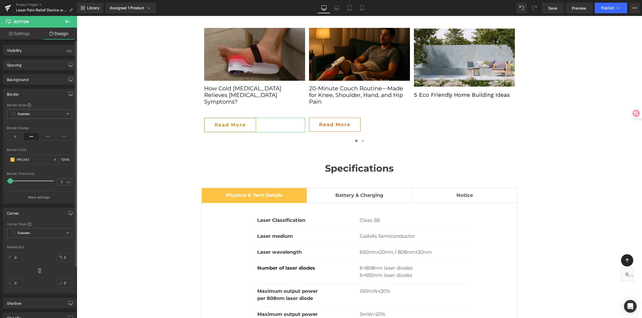
type input "100"
click at [35, 159] on input "#ffc243" at bounding box center [34, 160] width 34 height 6
drag, startPoint x: 36, startPoint y: 158, endPoint x: -7, endPoint y: 156, distance: 43.0
click at [0, 156] on html "Button You are previewing how the will restyle your page. You can not edit Elem…" at bounding box center [321, 159] width 642 height 318
paste input "c08400"
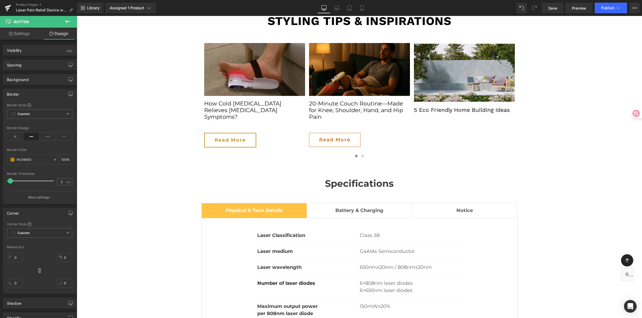
scroll to position [2972, 0]
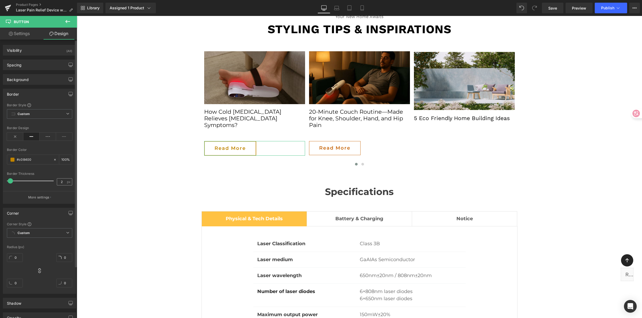
type input "#c08400"
drag, startPoint x: 62, startPoint y: 182, endPoint x: 53, endPoint y: 181, distance: 9.6
click at [53, 181] on div "Border Thickness 2 px" at bounding box center [39, 181] width 65 height 18
click at [67, 183] on span "px" at bounding box center [69, 181] width 5 height 3
click at [67, 182] on span "px" at bounding box center [69, 181] width 5 height 3
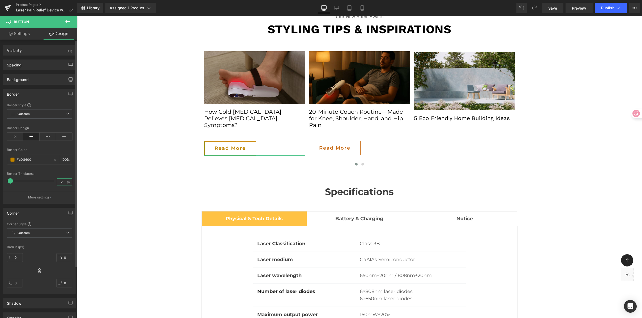
click at [63, 181] on input "2" at bounding box center [61, 181] width 9 height 7
click at [62, 181] on input "2" at bounding box center [61, 181] width 9 height 7
click at [59, 182] on input "2" at bounding box center [61, 181] width 9 height 7
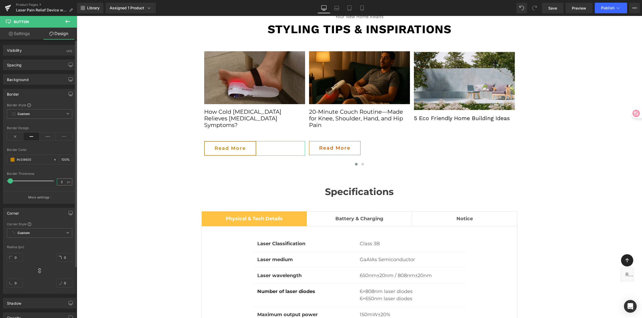
click at [59, 182] on input "2" at bounding box center [61, 181] width 9 height 7
type input "1"
click at [44, 170] on div at bounding box center [39, 168] width 65 height 3
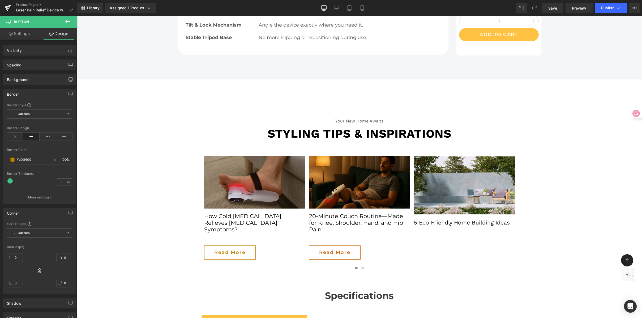
scroll to position [2880, 0]
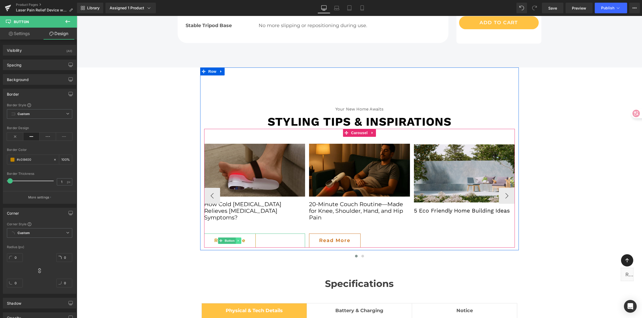
click at [238, 240] on icon at bounding box center [238, 241] width 1 height 2
click at [235, 239] on icon at bounding box center [235, 240] width 3 height 3
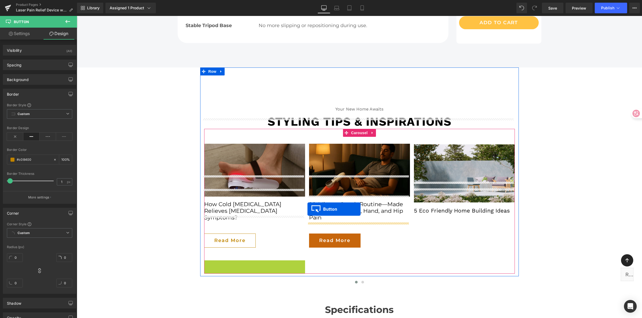
drag, startPoint x: 219, startPoint y: 235, endPoint x: 307, endPoint y: 209, distance: 92.5
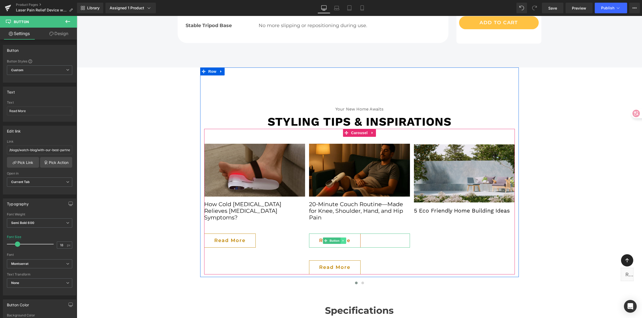
click at [342, 239] on icon at bounding box center [343, 240] width 3 height 3
click at [344, 239] on icon at bounding box center [345, 240] width 3 height 3
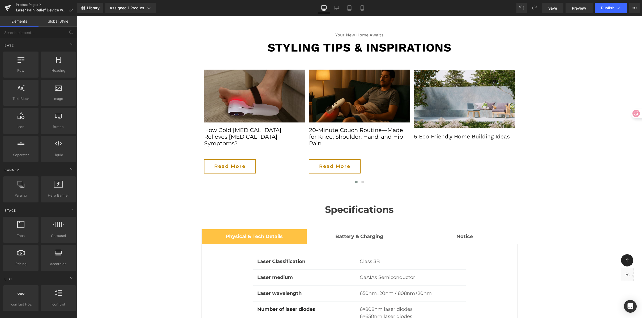
scroll to position [2943, 0]
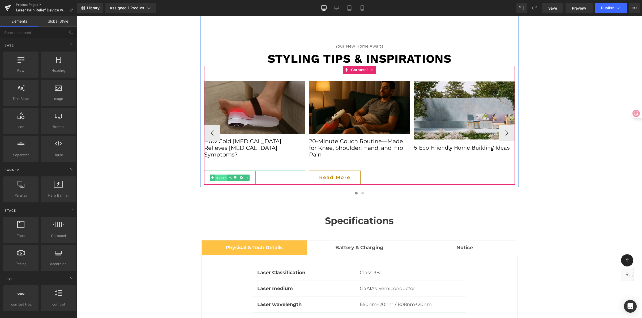
click at [219, 174] on link "Button" at bounding box center [219, 177] width 18 height 6
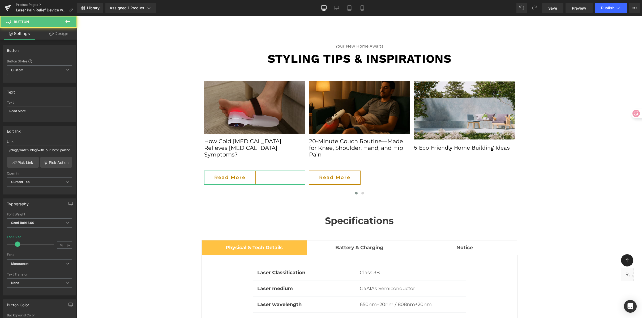
click at [47, 32] on link "Design" at bounding box center [59, 34] width 38 height 12
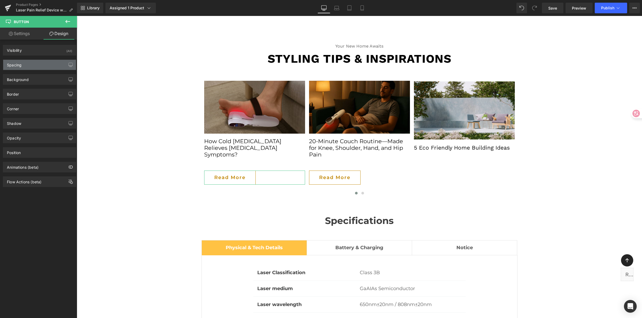
click at [23, 67] on div "Spacing" at bounding box center [39, 65] width 73 height 10
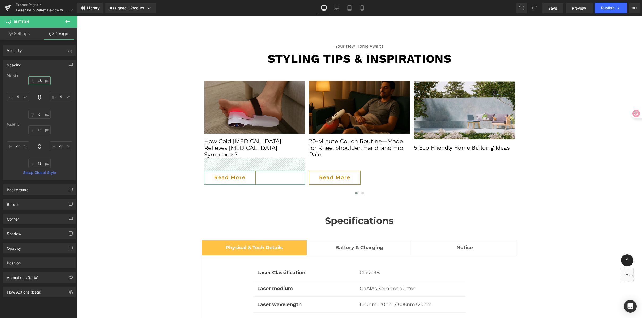
click at [37, 80] on input "48" at bounding box center [39, 80] width 22 height 9
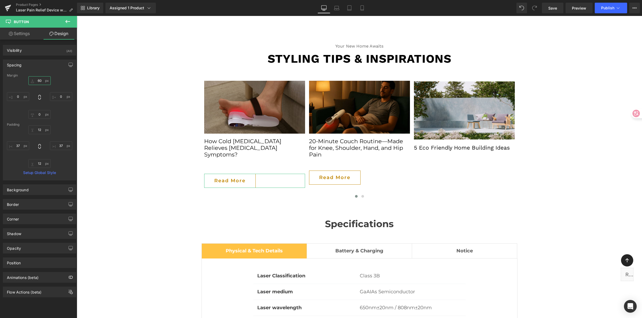
type input "6"
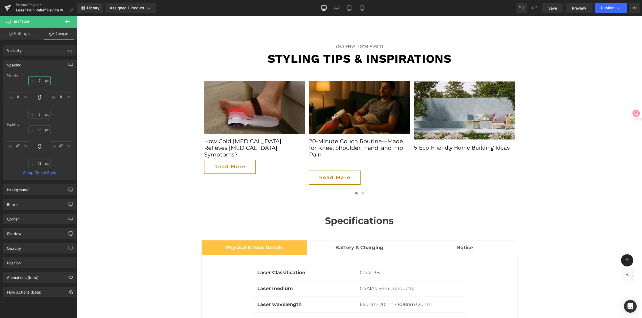
type input "72"
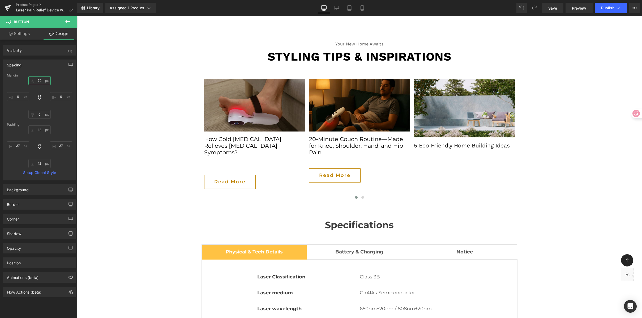
scroll to position [2946, 0]
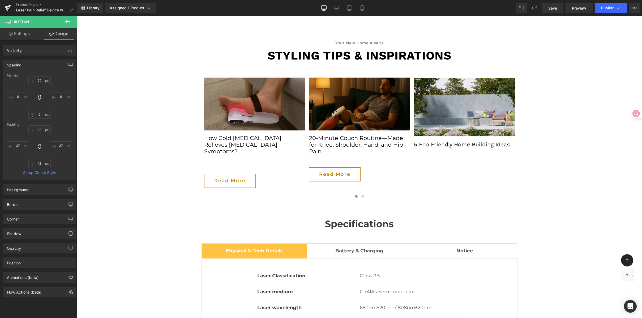
click at [354, 217] on div "Specifications Heading" at bounding box center [359, 224] width 316 height 14
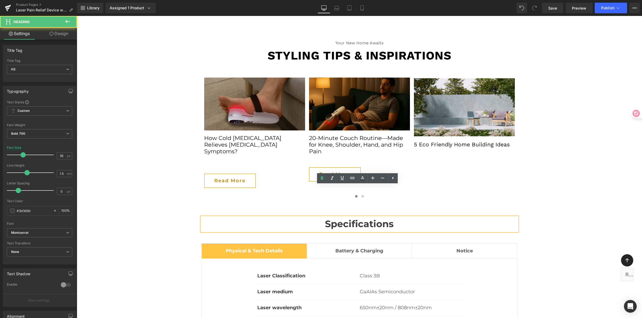
click at [343, 217] on h2 "Specifications" at bounding box center [359, 224] width 316 height 14
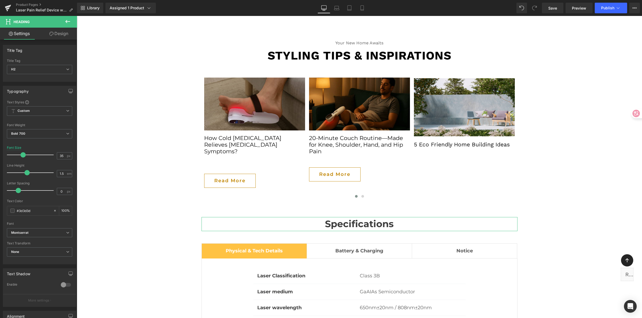
click at [57, 35] on link "Design" at bounding box center [59, 34] width 38 height 12
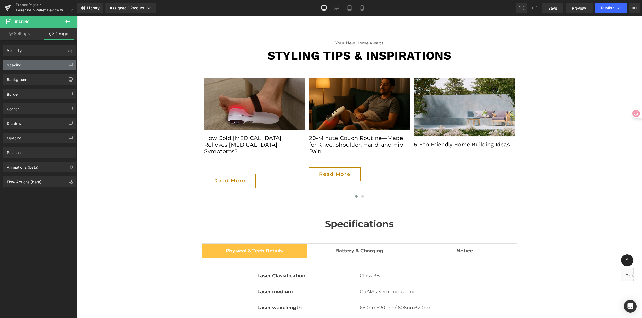
type input "0"
type input "16"
type input "0"
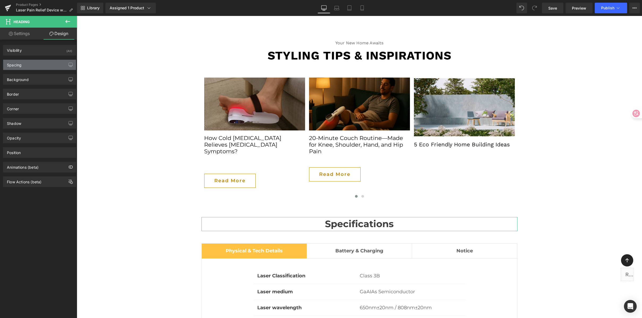
type input "0"
click at [42, 63] on div "Spacing" at bounding box center [39, 65] width 73 height 10
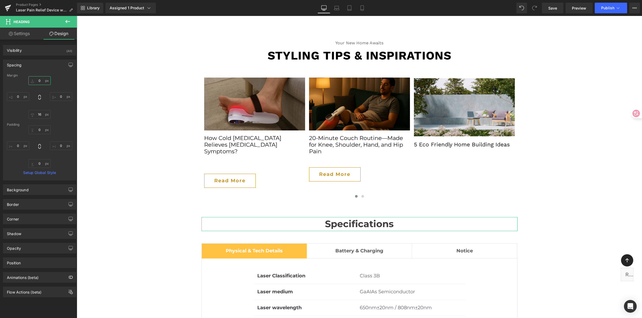
click at [40, 81] on input "0" at bounding box center [39, 80] width 22 height 9
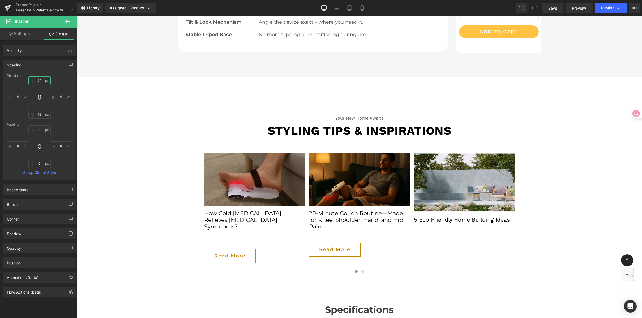
scroll to position [2860, 0]
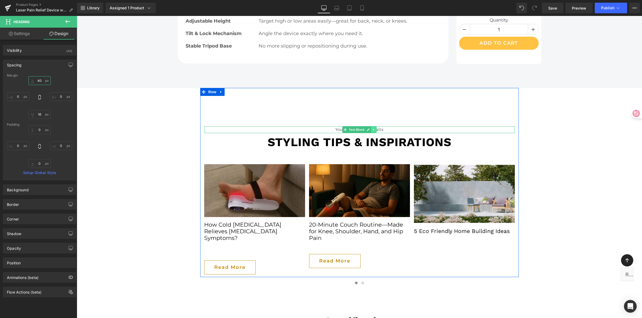
type input "40"
click at [371, 126] on link at bounding box center [374, 129] width 6 height 6
click at [375, 128] on icon at bounding box center [376, 129] width 3 height 3
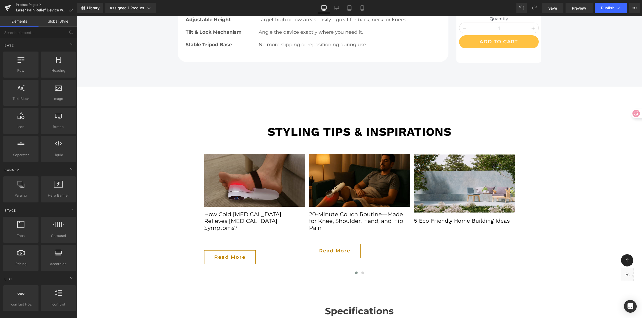
scroll to position [2860, 0]
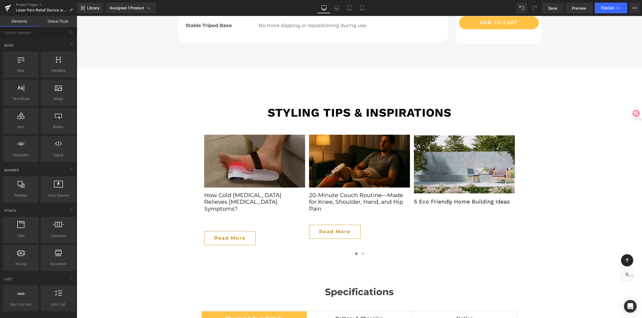
scroll to position [2881, 0]
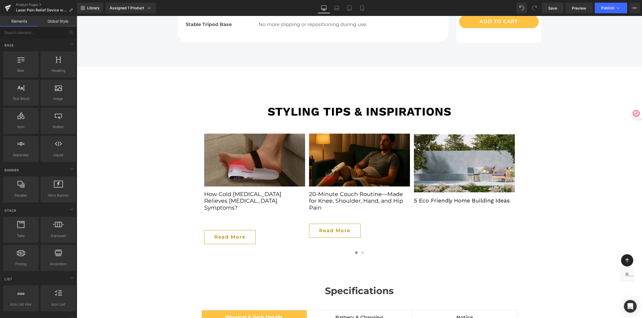
click at [314, 105] on b "Styling tips & inspirations" at bounding box center [360, 112] width 184 height 14
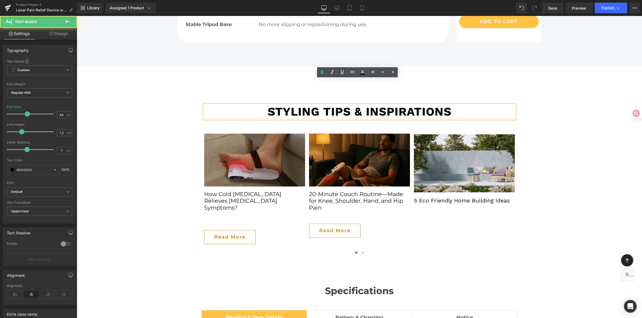
click at [304, 105] on b "Styling tips & inspirations" at bounding box center [360, 112] width 184 height 14
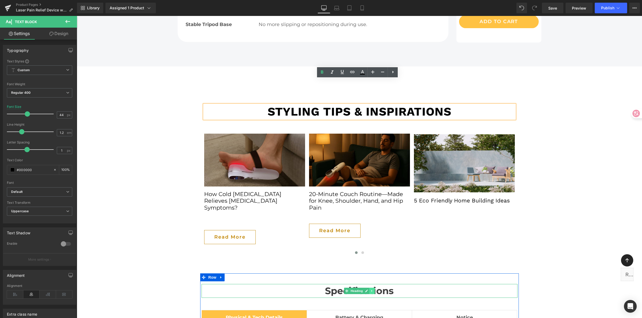
click at [371, 290] on icon at bounding box center [371, 291] width 1 height 2
click at [368, 289] on icon at bounding box center [369, 290] width 3 height 3
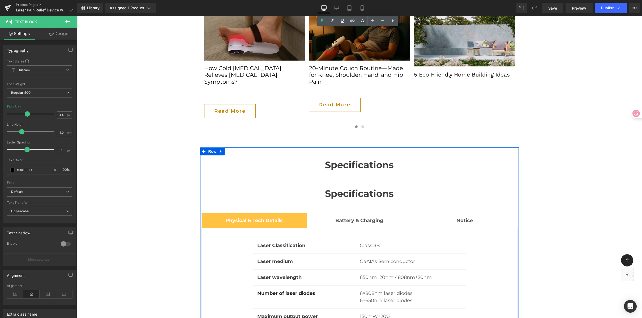
scroll to position [3006, 0]
click at [354, 187] on div "Specifications Heading" at bounding box center [359, 194] width 316 height 14
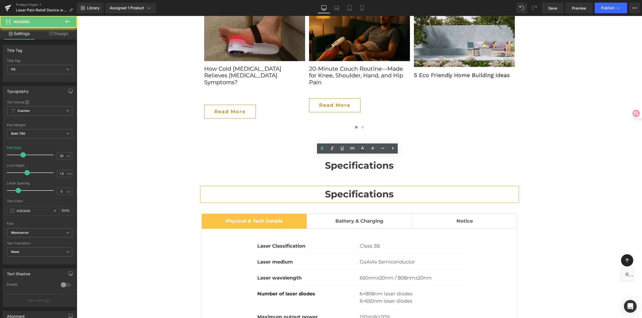
click at [324, 187] on h2 "Specifications" at bounding box center [359, 194] width 316 height 14
paste div
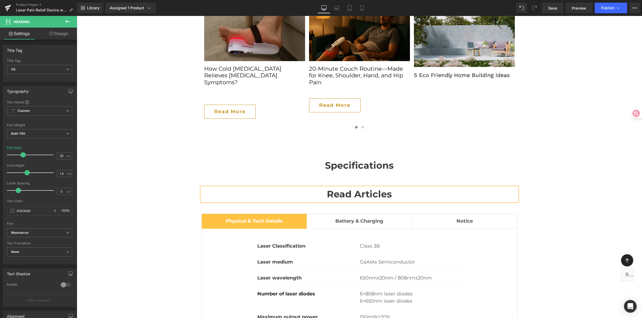
click at [442, 187] on h2 "Read Articles" at bounding box center [359, 194] width 316 height 14
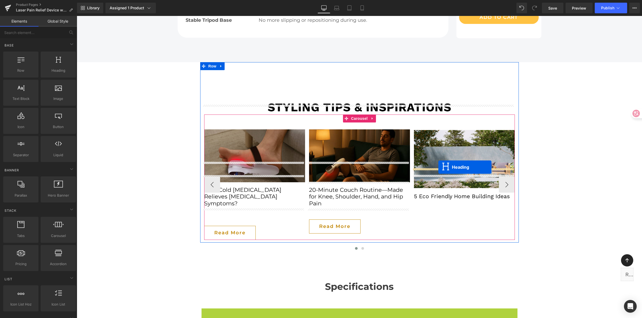
scroll to position [2885, 0]
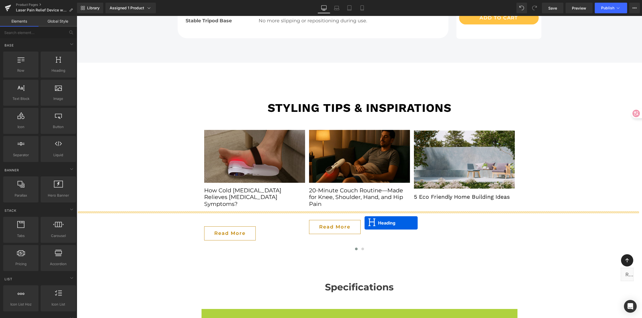
drag, startPoint x: 345, startPoint y: 163, endPoint x: 364, endPoint y: 223, distance: 62.7
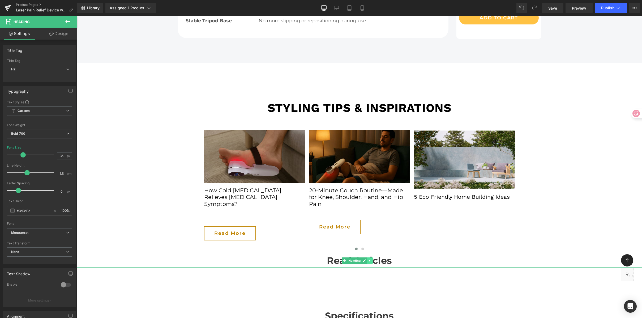
click at [372, 257] on link at bounding box center [370, 260] width 6 height 6
click at [373, 259] on icon at bounding box center [372, 260] width 3 height 3
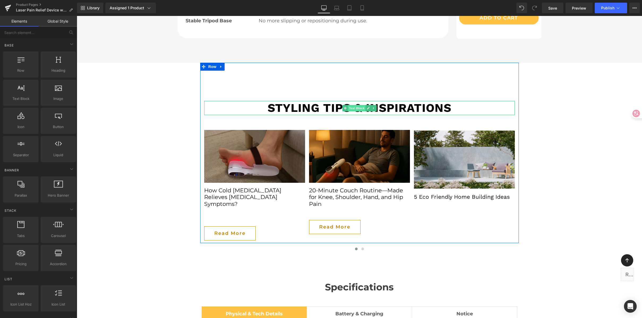
click at [355, 105] on span "Text Block" at bounding box center [357, 108] width 18 height 6
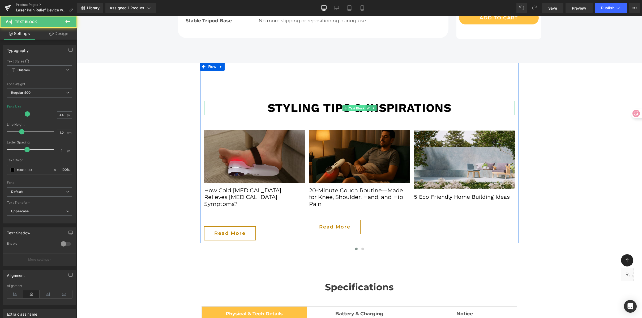
click at [355, 105] on span "Text Block" at bounding box center [357, 108] width 18 height 6
click at [300, 101] on b "Styling tips & inspirations" at bounding box center [360, 108] width 184 height 14
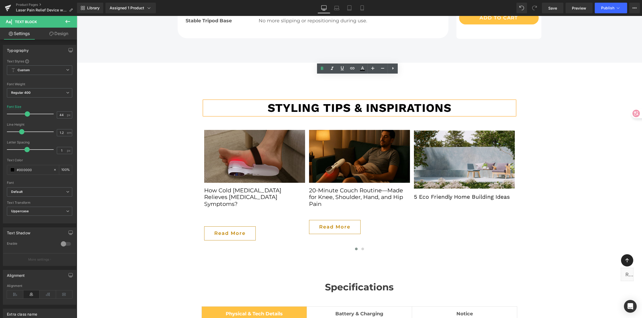
click at [256, 101] on p "Styling tips & inspirations" at bounding box center [359, 108] width 311 height 14
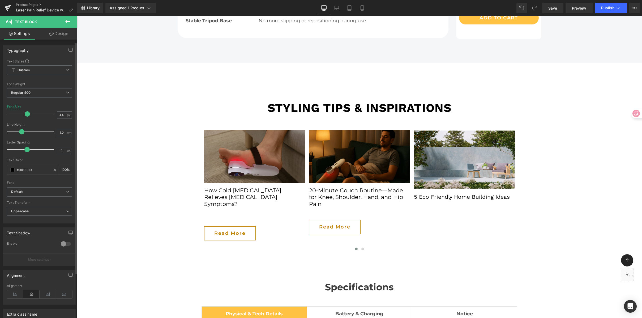
scroll to position [58, 0]
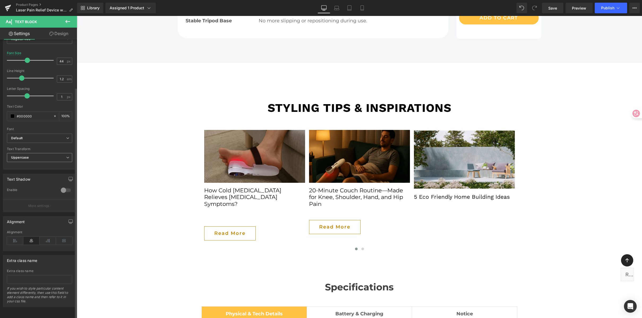
click at [31, 153] on span "Uppercase" at bounding box center [39, 157] width 65 height 9
click at [31, 163] on li "None" at bounding box center [38, 167] width 63 height 8
click at [34, 136] on b "Default" at bounding box center [38, 138] width 55 height 5
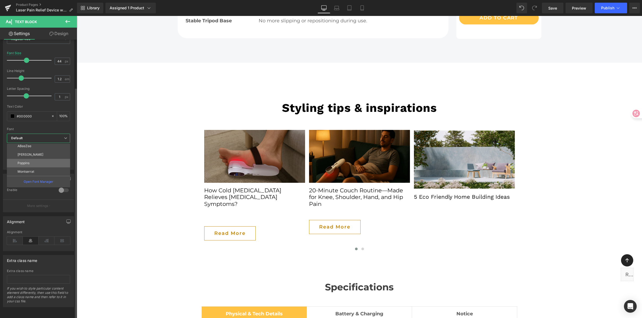
scroll to position [146, 0]
drag, startPoint x: 33, startPoint y: 165, endPoint x: 43, endPoint y: 164, distance: 9.9
click at [33, 169] on p "Montserrat" at bounding box center [26, 171] width 17 height 4
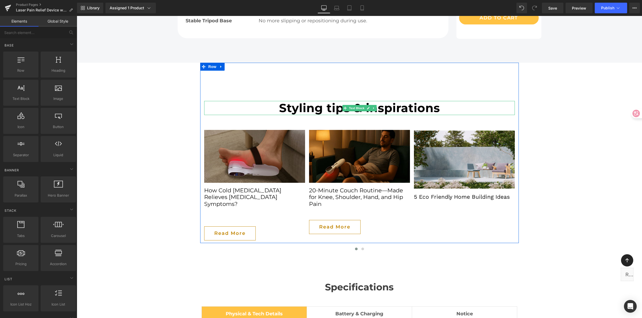
click at [324, 101] on b "Styling tips & inspirations" at bounding box center [359, 108] width 161 height 14
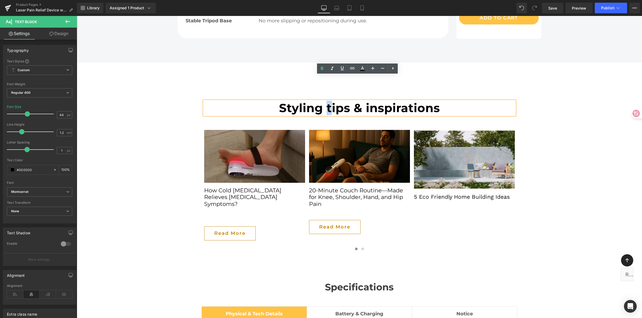
click at [327, 101] on b "Styling tips & inspirations" at bounding box center [359, 108] width 161 height 14
drag, startPoint x: 567, startPoint y: 114, endPoint x: 566, endPoint y: 111, distance: 3.5
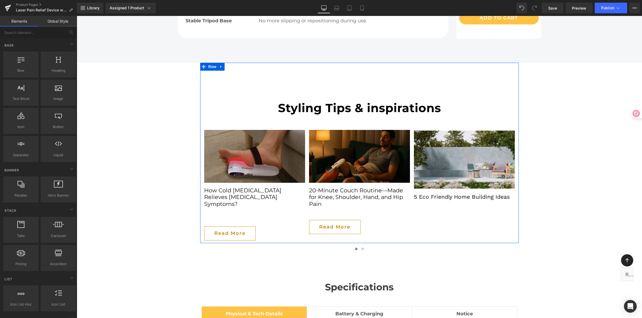
click at [375, 101] on b "Styling Tips & inspirations" at bounding box center [359, 108] width 163 height 14
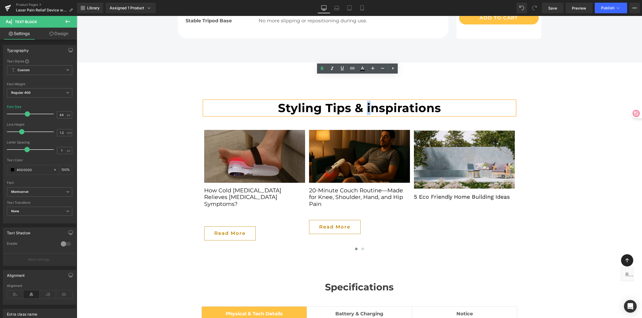
drag, startPoint x: 369, startPoint y: 83, endPoint x: 366, endPoint y: 83, distance: 2.7
click at [366, 101] on b "Styling Tips & inspirations" at bounding box center [359, 108] width 163 height 14
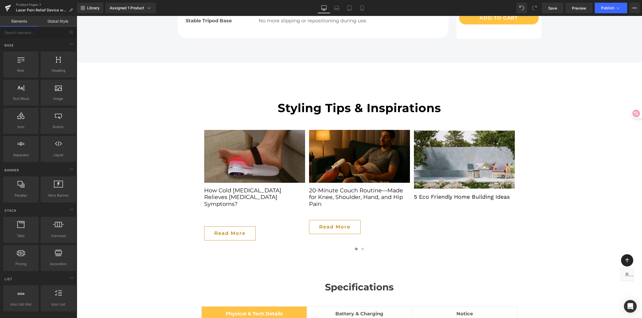
scroll to position [2886, 0]
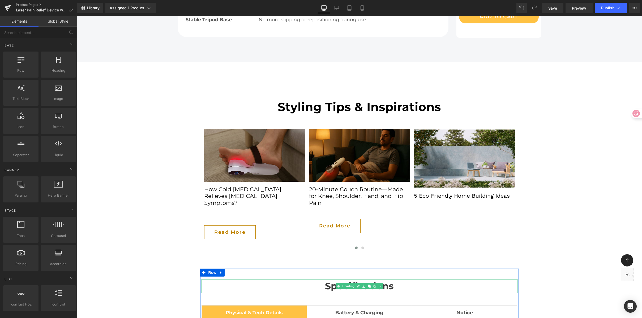
click at [332, 279] on h2 "Specifications" at bounding box center [359, 286] width 316 height 14
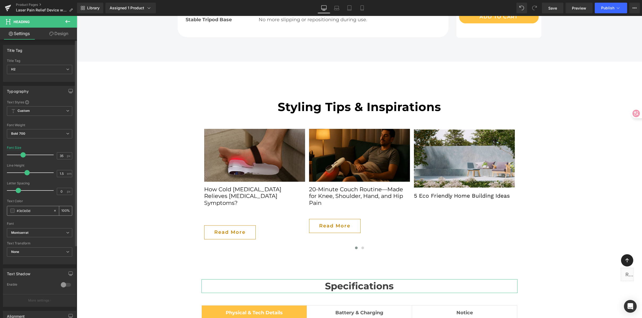
click at [33, 211] on input "#3d3d3d" at bounding box center [34, 211] width 34 height 6
click at [0, 209] on html "Text Block You are previewing how the will restyle your page. You can not edit …" at bounding box center [321, 159] width 642 height 318
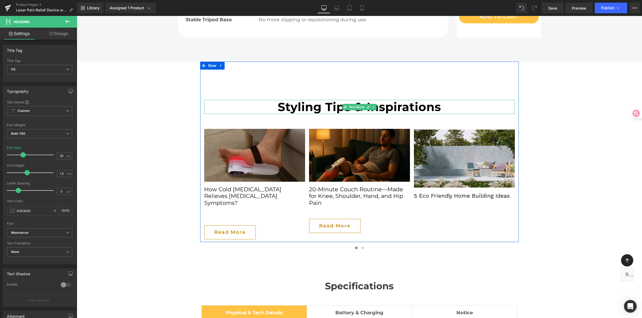
click at [294, 100] on b "Styling Tips & Inspirations" at bounding box center [359, 107] width 163 height 14
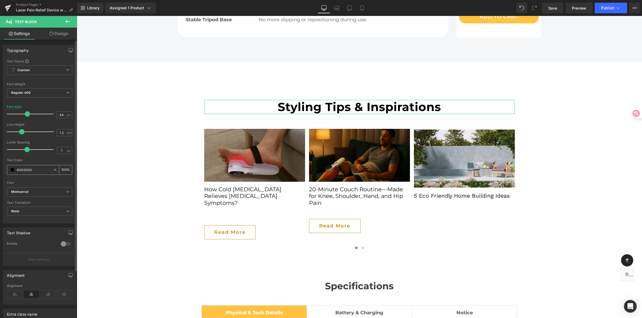
drag, startPoint x: 38, startPoint y: 169, endPoint x: 7, endPoint y: 167, distance: 31.4
click at [0, 166] on html "Text Block You are previewing how the will restyle your page. You can not edit …" at bounding box center [321, 159] width 642 height 318
paste input "3d3d3d"
type input "#3d3d3d"
click at [57, 115] on input "44" at bounding box center [61, 114] width 9 height 7
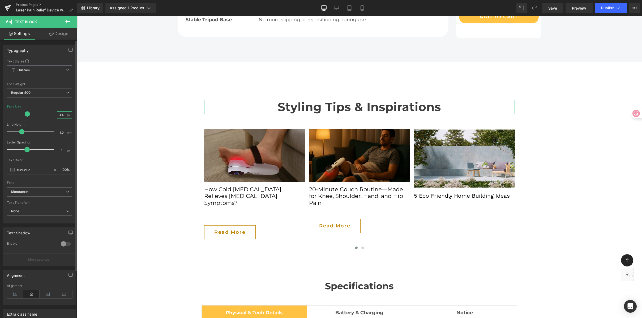
click at [57, 115] on input "44" at bounding box center [61, 114] width 9 height 7
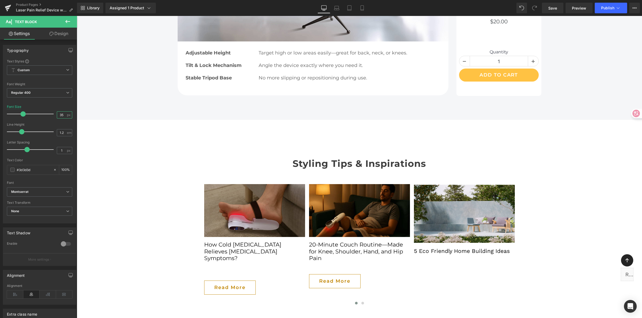
scroll to position [2846, 0]
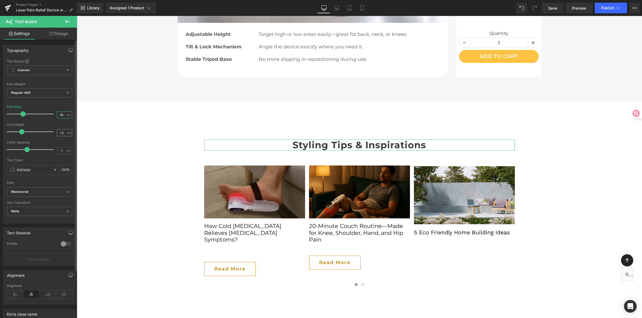
type input "35"
click at [58, 131] on input "1.2" at bounding box center [61, 132] width 9 height 7
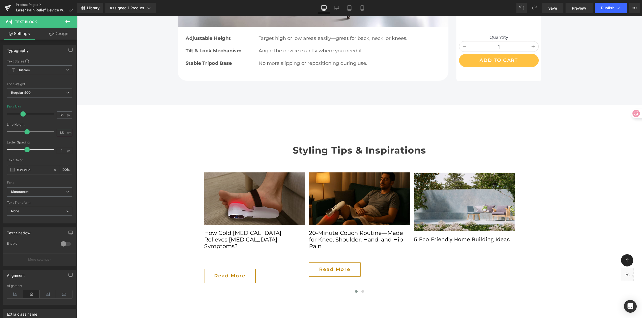
scroll to position [2831, 0]
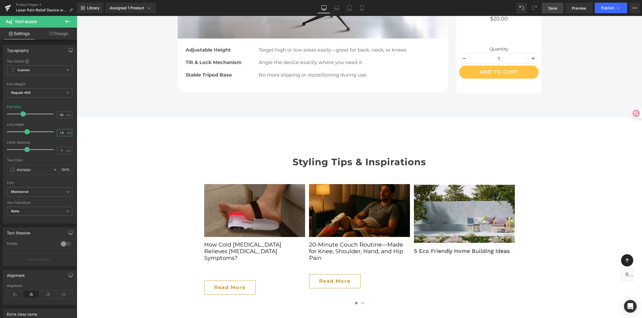
type input "1.5"
click at [555, 5] on span "Save" at bounding box center [552, 8] width 9 height 6
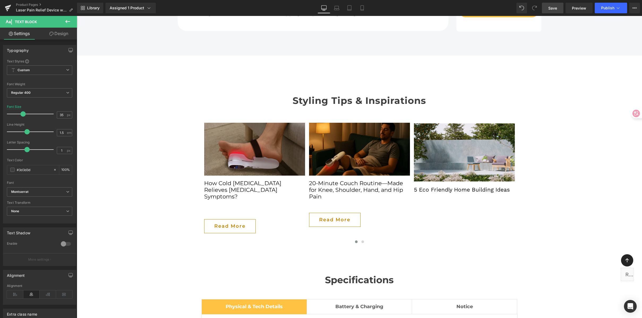
scroll to position [2893, 0]
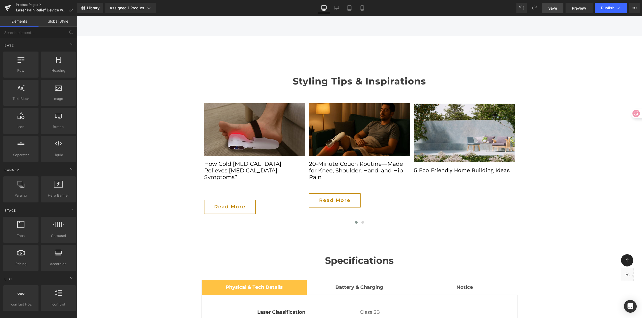
scroll to position [2910, 0]
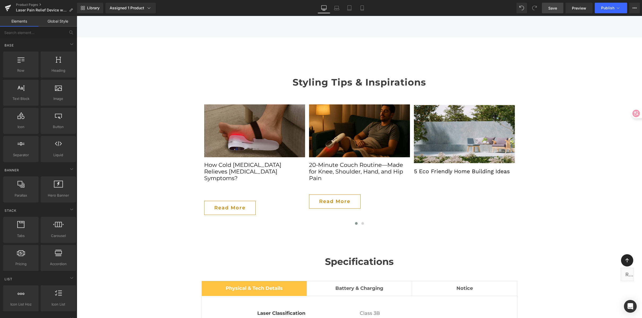
drag, startPoint x: 565, startPoint y: 72, endPoint x: 556, endPoint y: 24, distance: 48.0
click at [551, 7] on span "Save" at bounding box center [552, 8] width 9 height 6
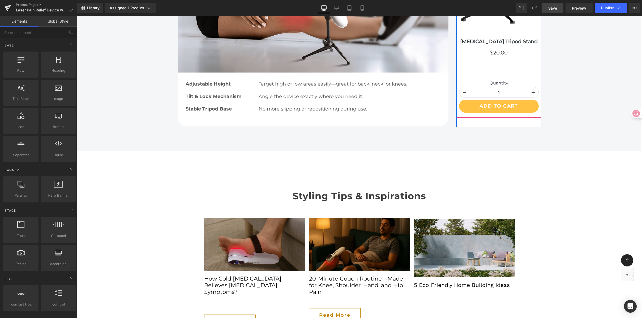
scroll to position [2810, 0]
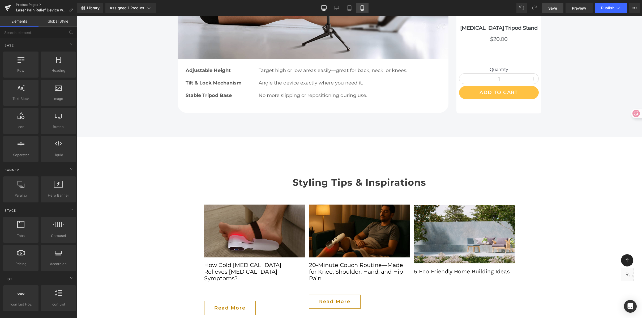
click at [366, 6] on link "Mobile" at bounding box center [362, 8] width 13 height 11
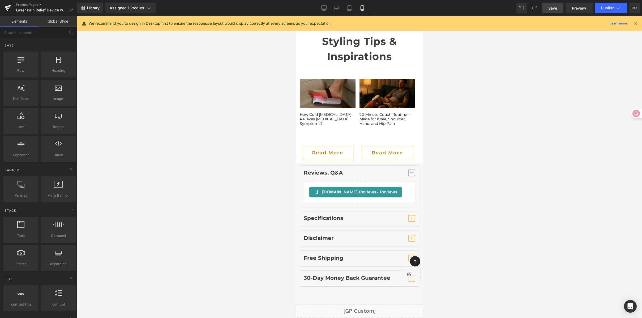
scroll to position [2755, 0]
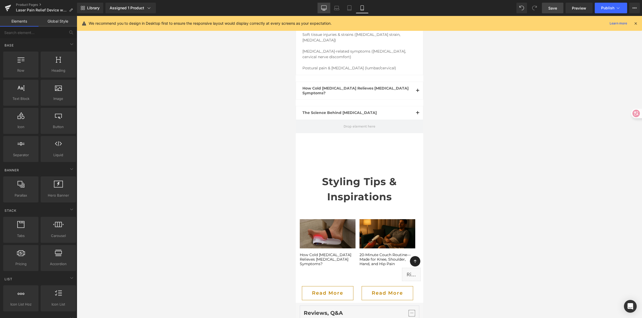
drag, startPoint x: 325, startPoint y: 5, endPoint x: 395, endPoint y: 21, distance: 71.9
click at [325, 5] on icon at bounding box center [323, 7] width 5 height 5
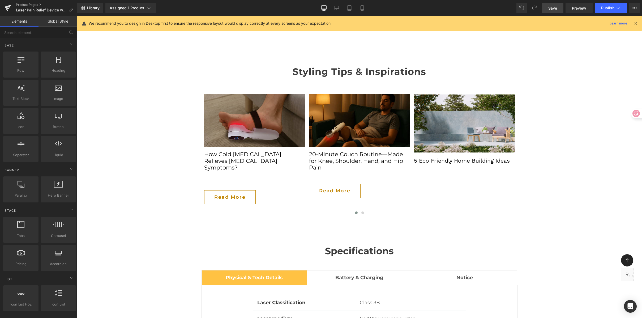
scroll to position [2902, 0]
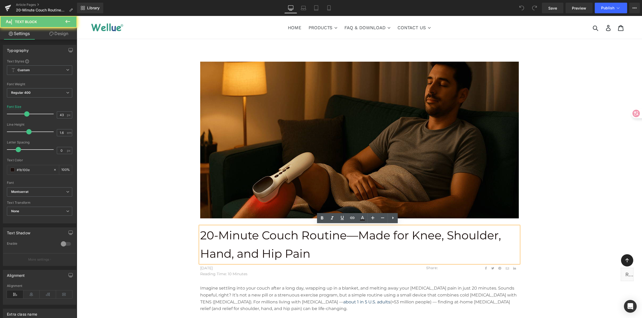
scroll to position [1, 0]
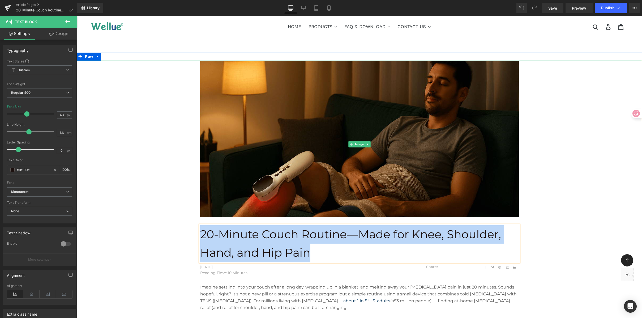
click at [582, 131] on div at bounding box center [359, 144] width 565 height 167
